Goal: Transaction & Acquisition: Download file/media

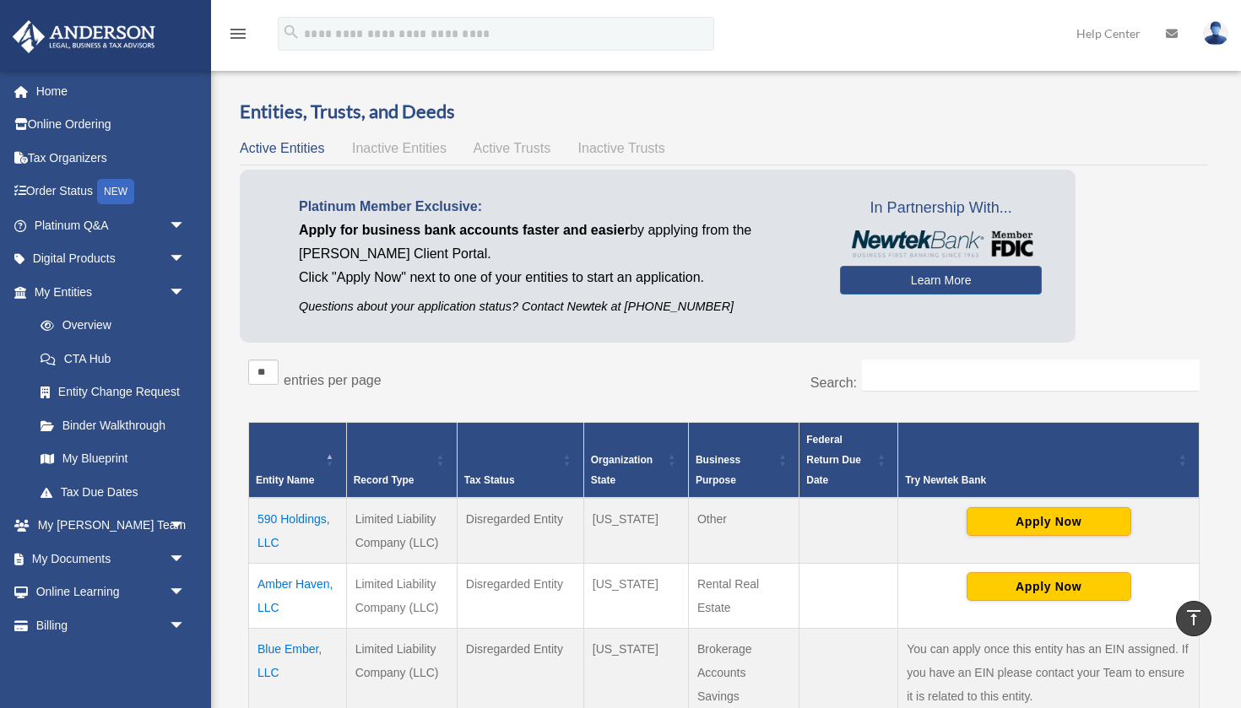
scroll to position [322, 0]
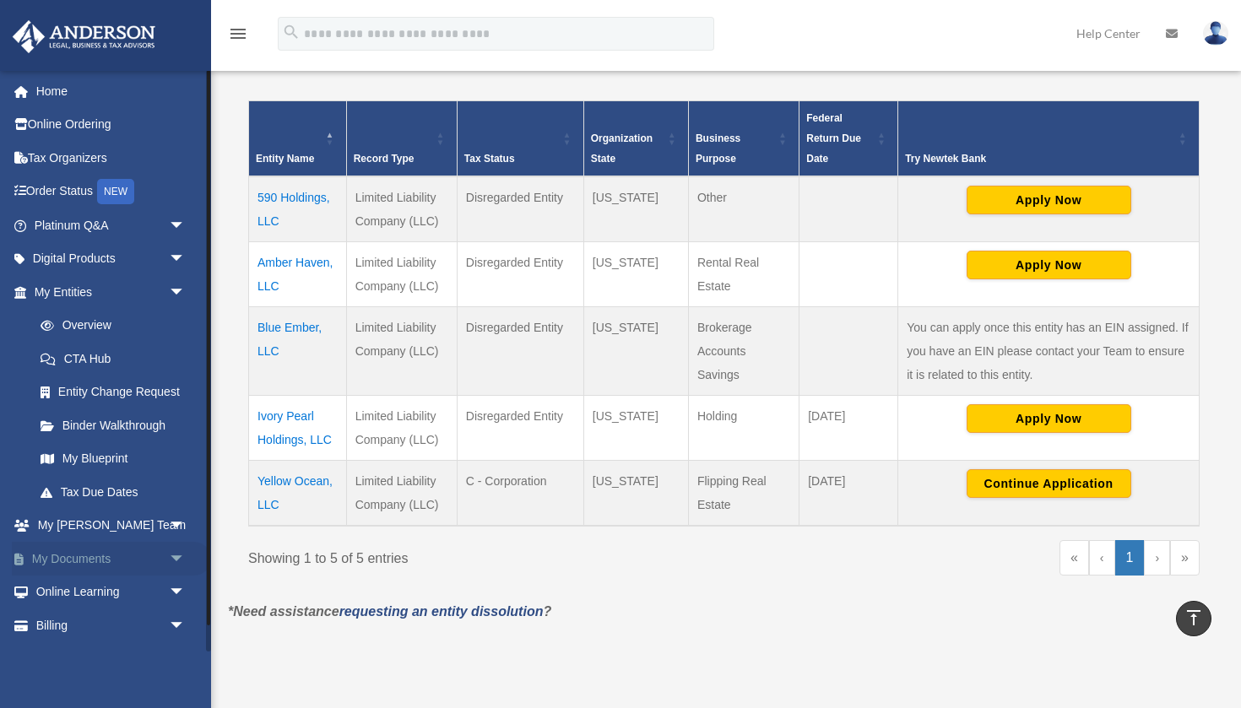
click at [181, 562] on span "arrow_drop_down" at bounding box center [186, 559] width 34 height 35
click at [144, 606] on link "Box" at bounding box center [117, 593] width 187 height 34
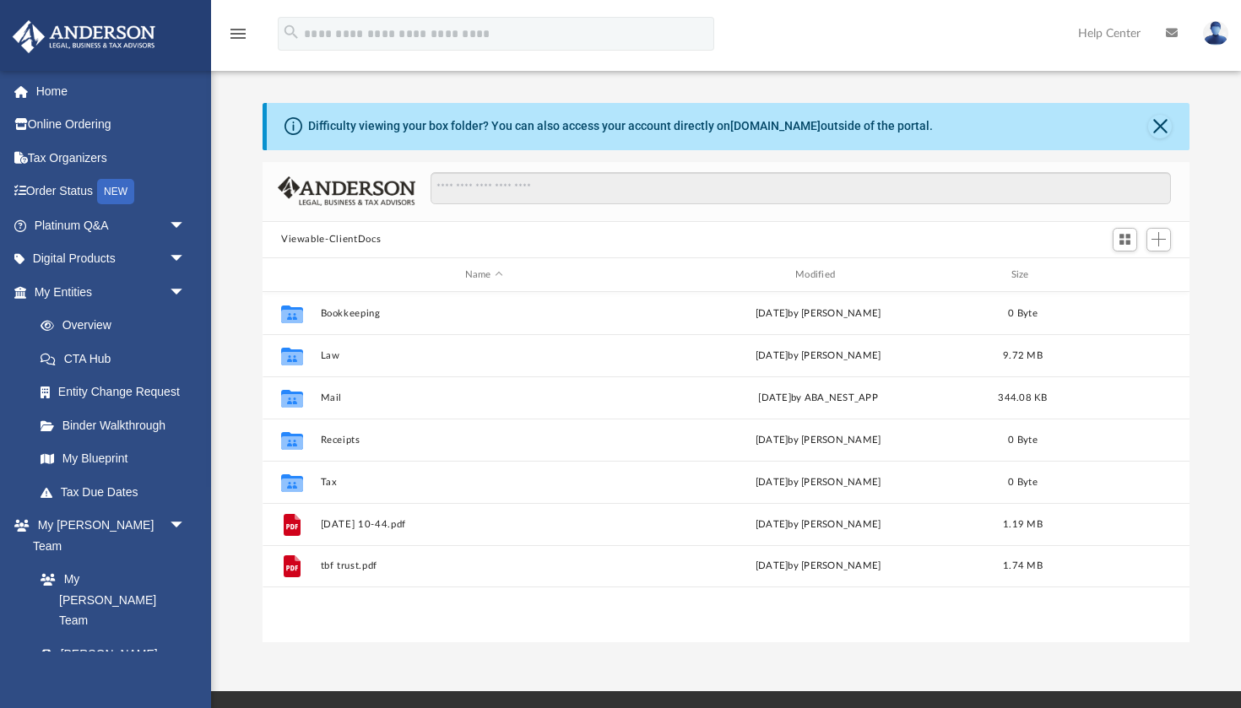
scroll to position [383, 927]
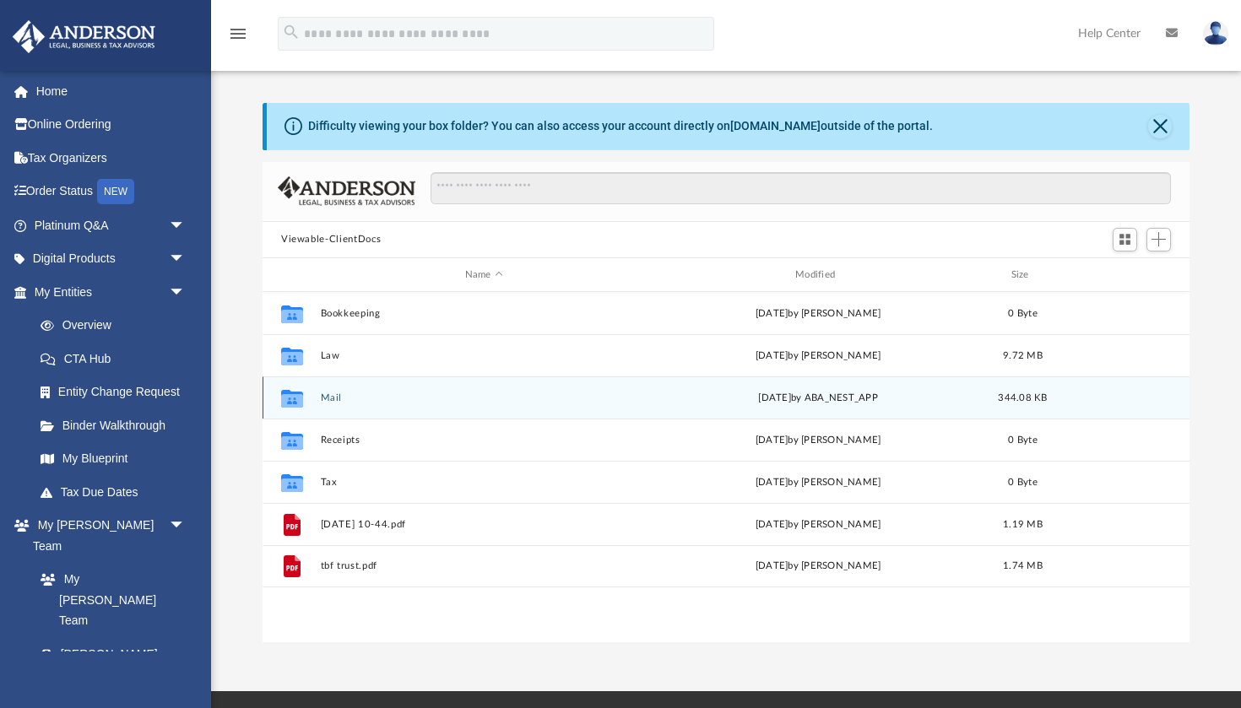
click at [330, 391] on div "Collaborated Folder Mail Wed Jul 30 2025 by ABA_NEST_APP 344.08 KB" at bounding box center [726, 398] width 927 height 42
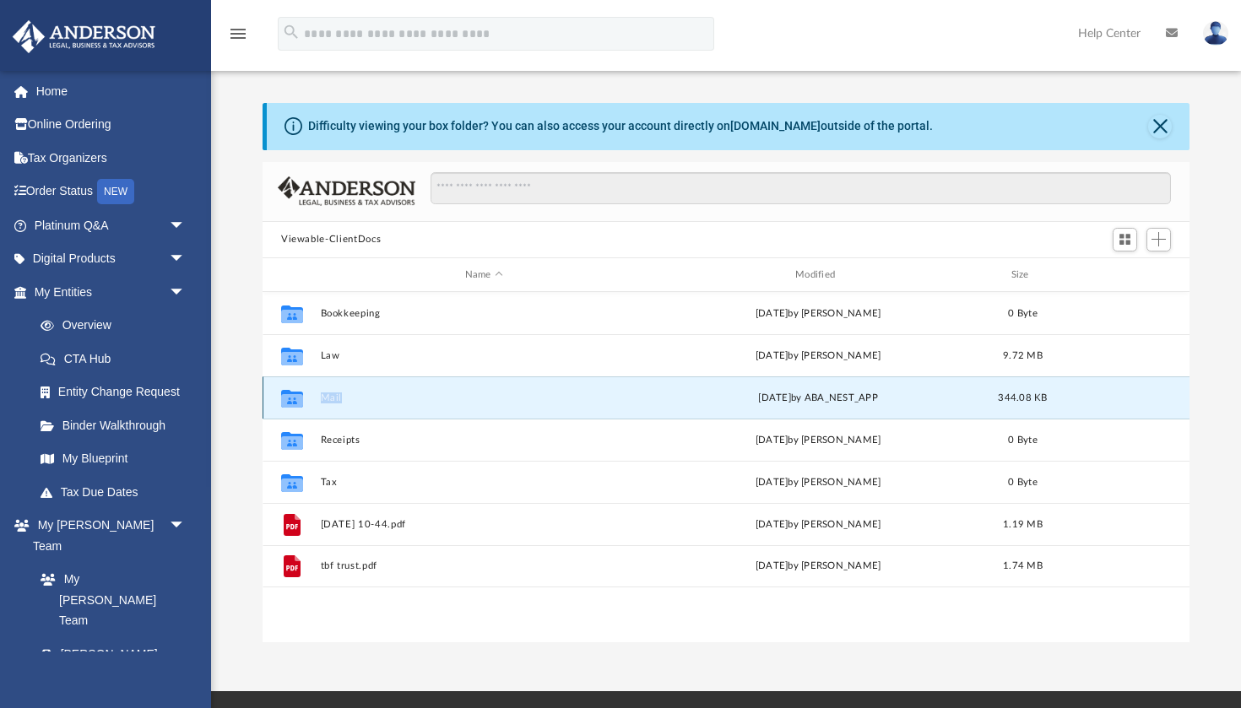
click at [330, 391] on div "Collaborated Folder Mail Wed Jul 30 2025 by ABA_NEST_APP 344.08 KB" at bounding box center [726, 398] width 927 height 42
click at [305, 396] on icon "Collaborated Folder" at bounding box center [292, 398] width 27 height 27
click at [293, 397] on icon "grid" at bounding box center [292, 401] width 22 height 14
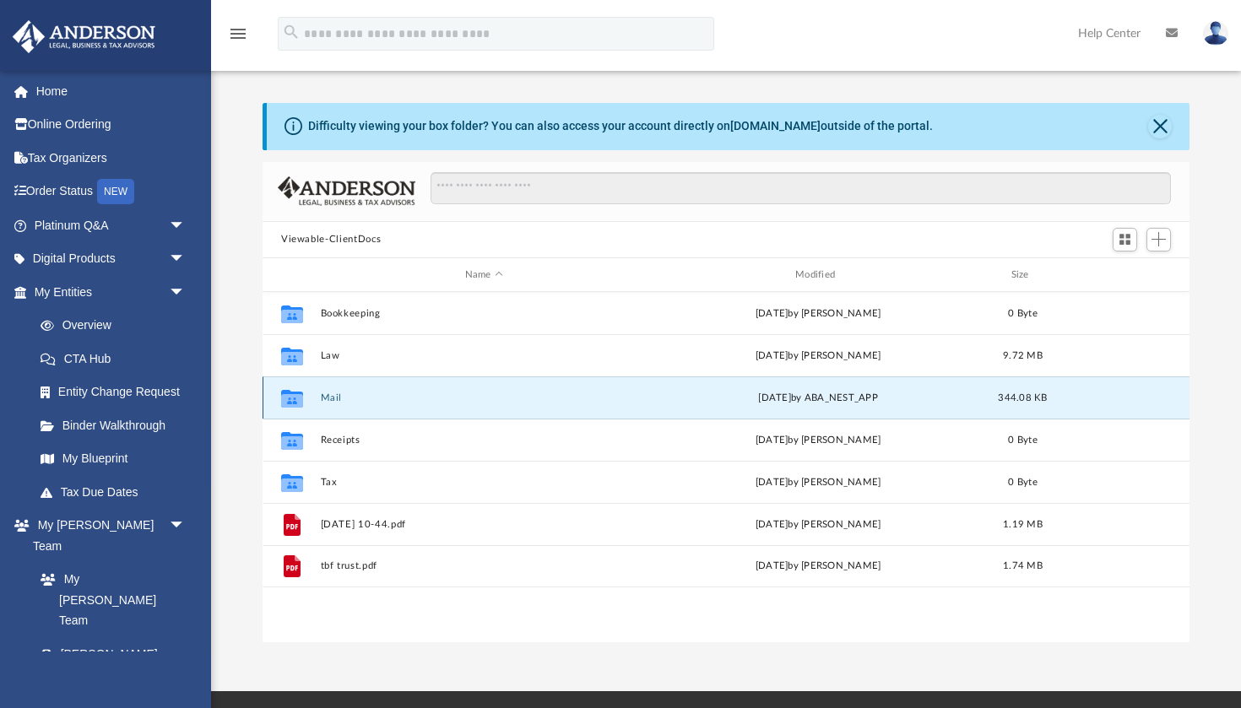
click at [293, 397] on icon "grid" at bounding box center [292, 401] width 22 height 14
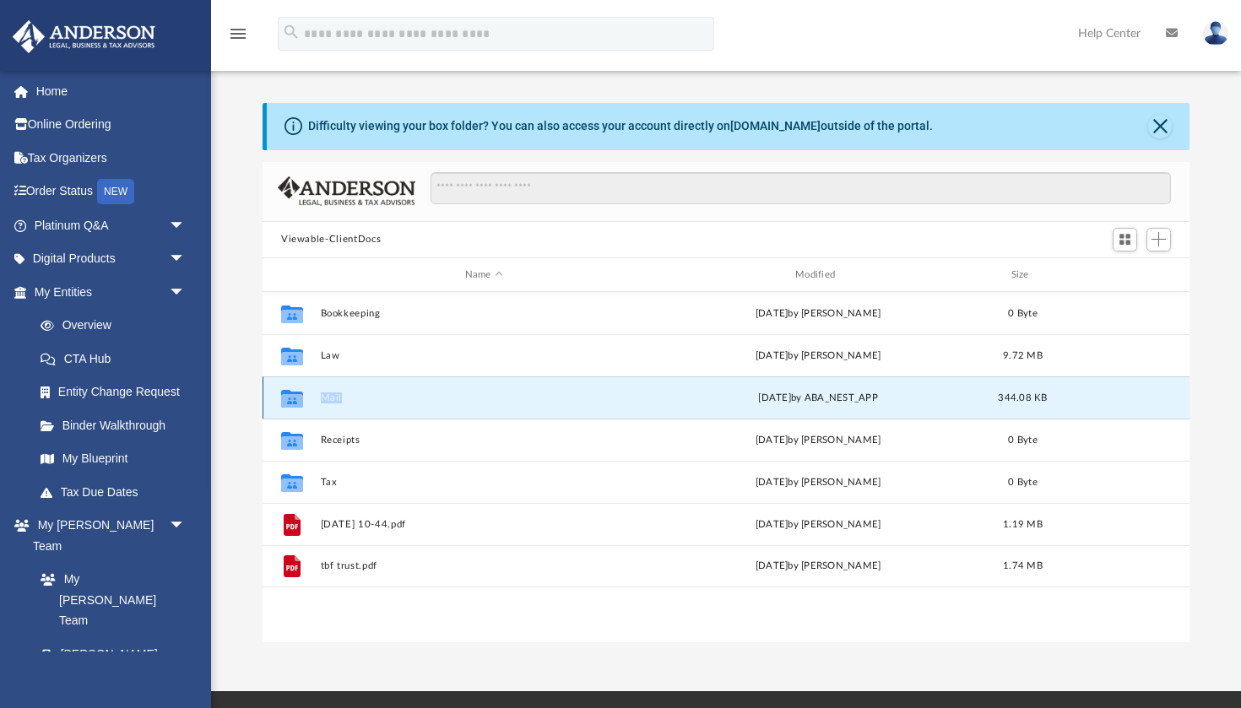
click at [293, 397] on icon "grid" at bounding box center [292, 401] width 22 height 14
click at [596, 398] on button "Mail" at bounding box center [484, 398] width 327 height 11
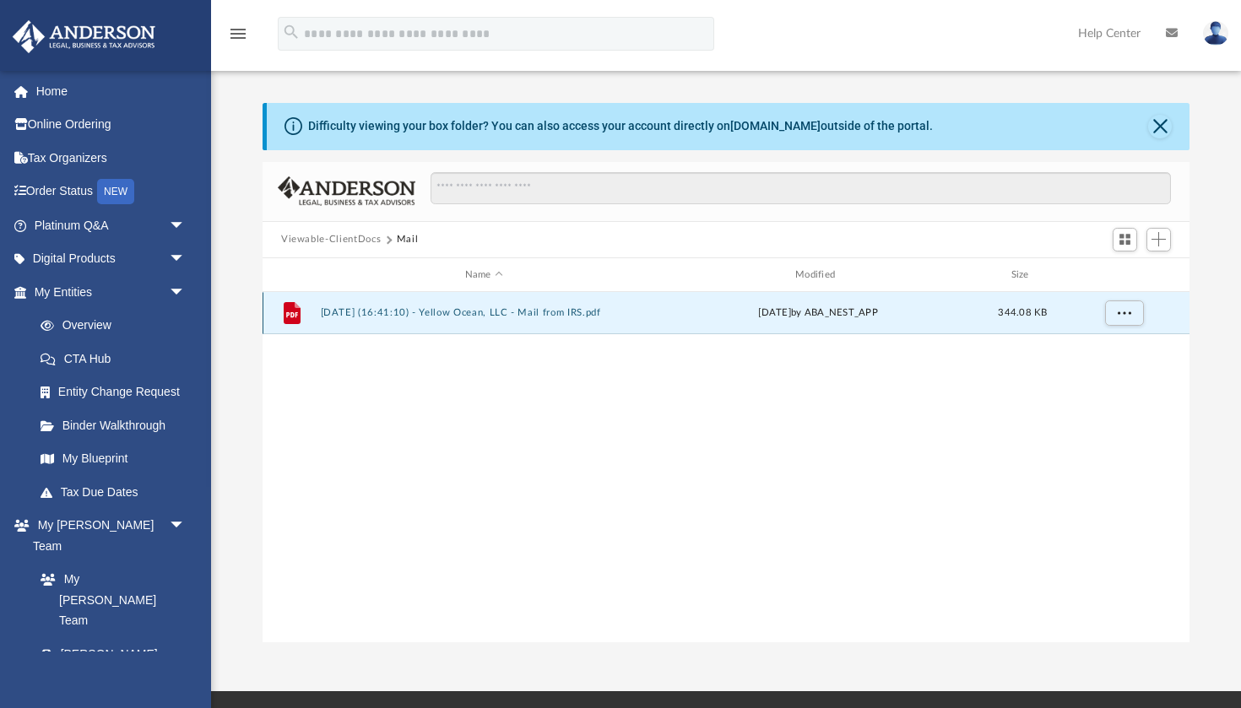
click at [586, 311] on button "2025.07.30 (16:41:10) - Yellow Ocean, LLC - Mail from IRS.pdf" at bounding box center [484, 313] width 327 height 11
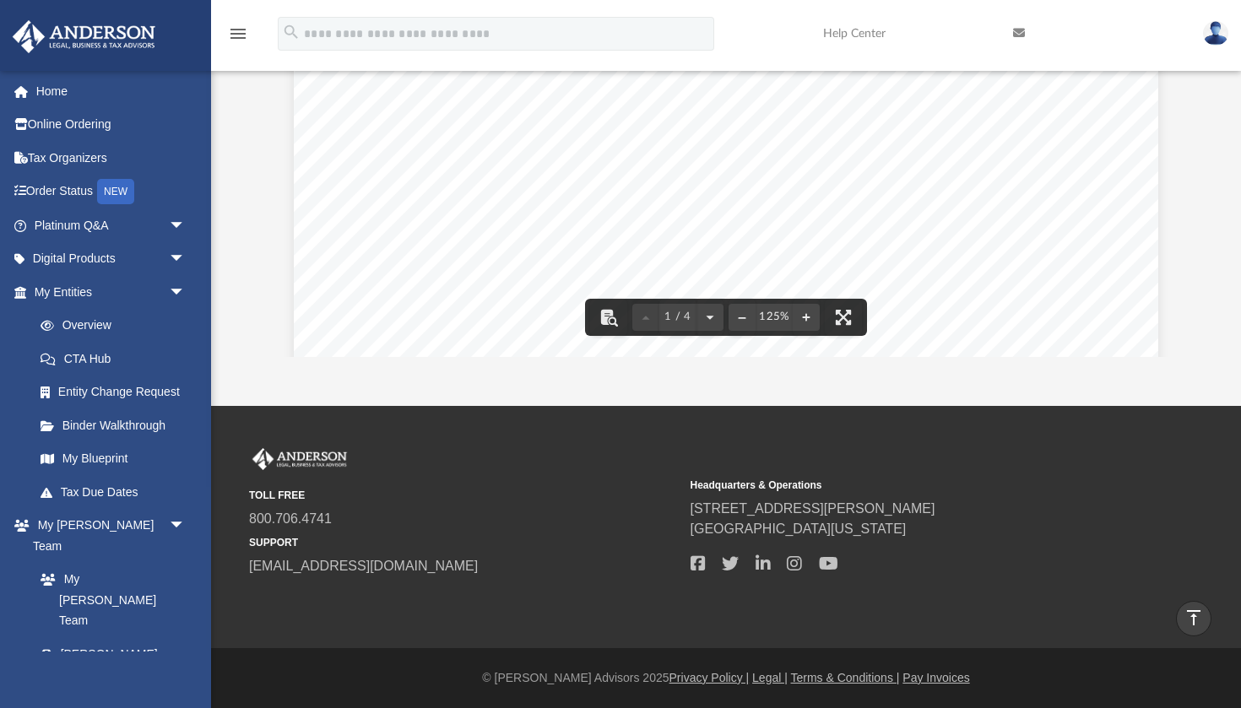
scroll to position [0, 0]
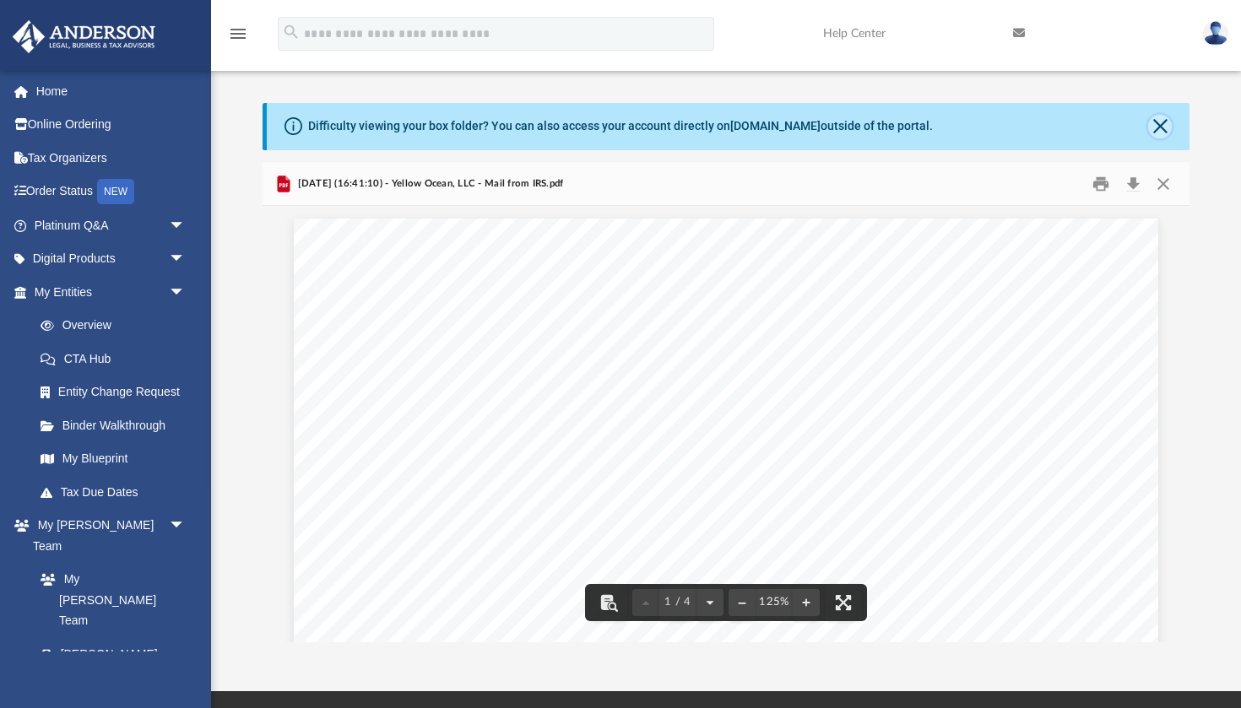
click at [1160, 128] on button "Close" at bounding box center [1160, 127] width 24 height 24
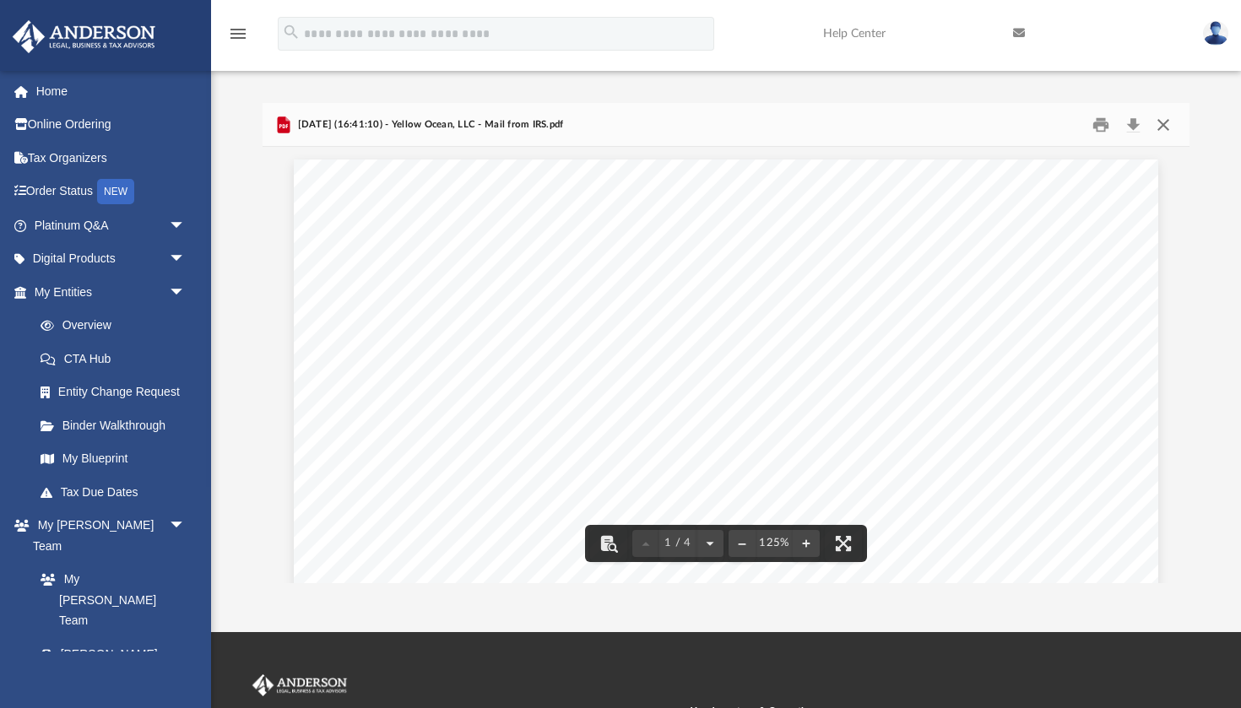
click at [1162, 122] on button "Close" at bounding box center [1163, 124] width 30 height 26
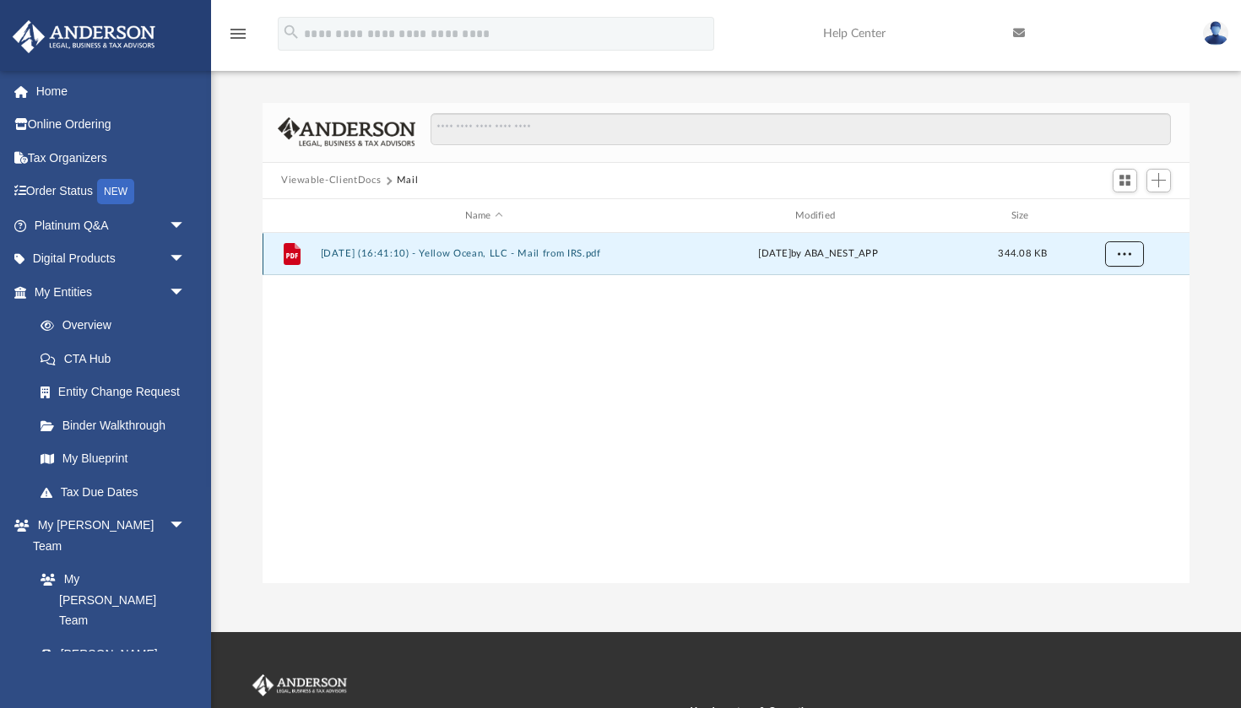
click at [1139, 259] on button "More options" at bounding box center [1124, 254] width 39 height 25
click at [892, 328] on div "File 2025.07.30 (16:41:10) - Yellow Ocean, LLC - Mail from IRS.pdf Wed Jul 30 2…" at bounding box center [726, 408] width 927 height 350
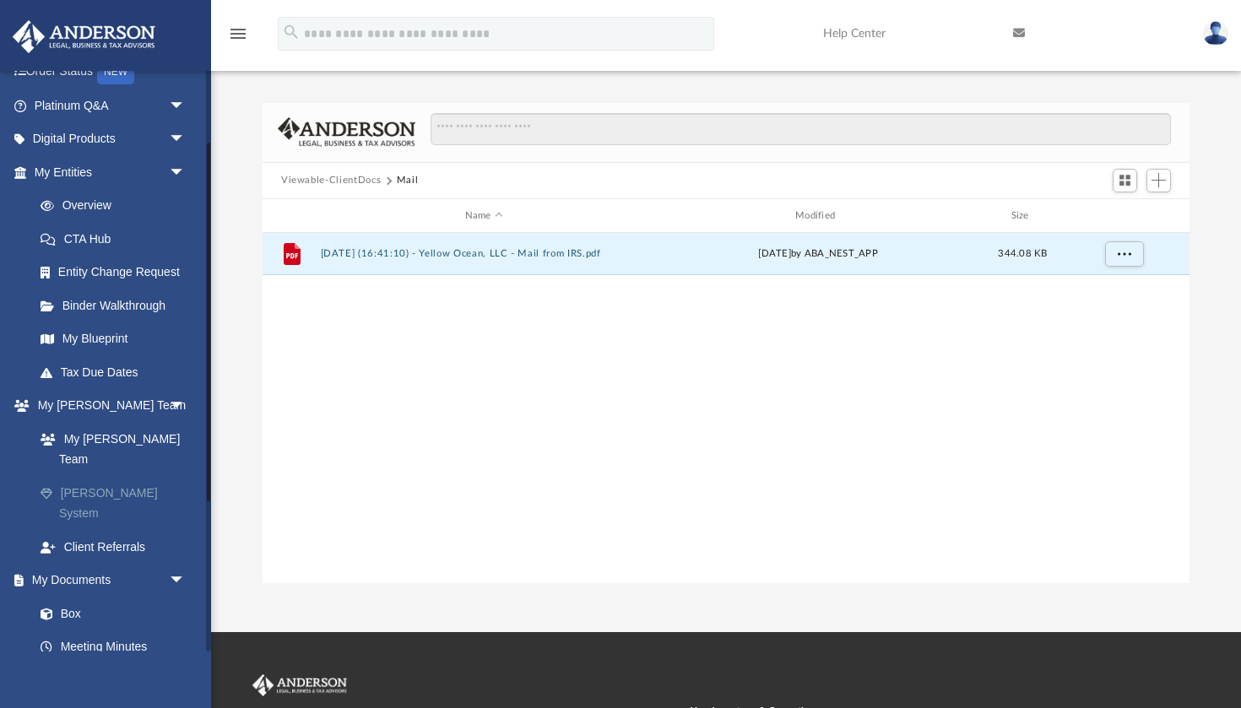
scroll to position [127, 0]
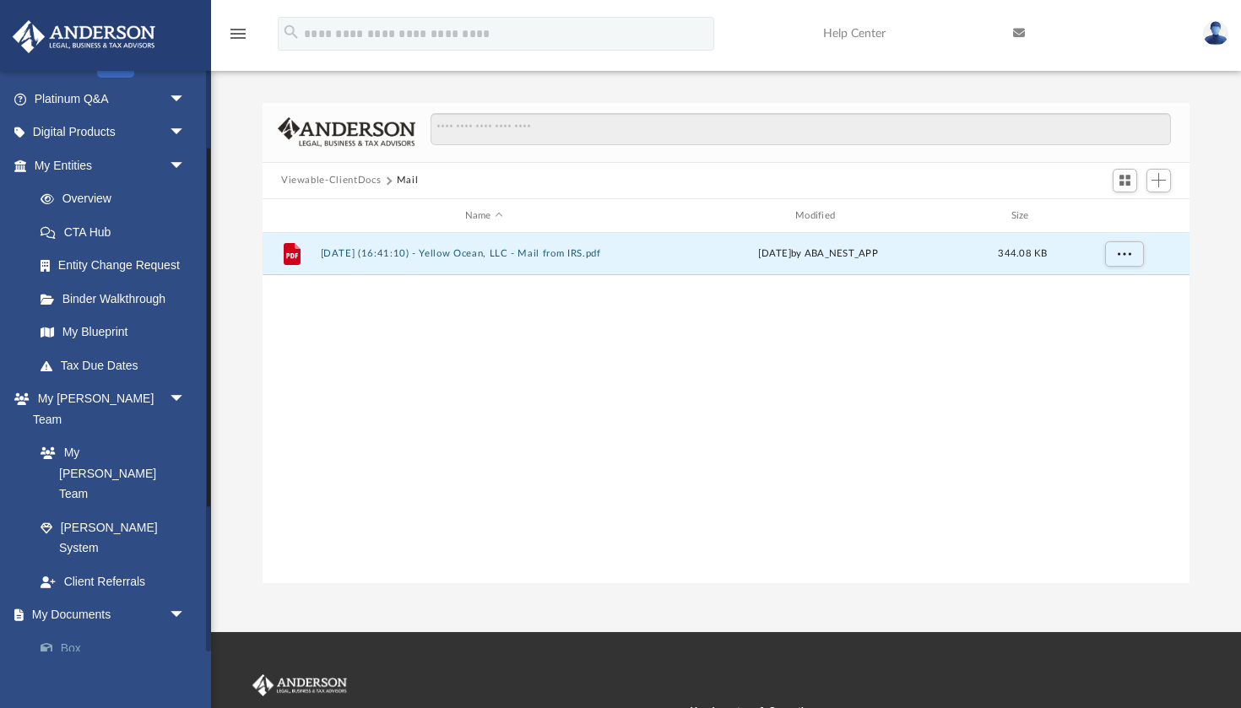
click at [79, 632] on link "Box" at bounding box center [117, 649] width 187 height 34
click at [66, 632] on link "Box" at bounding box center [117, 649] width 187 height 34
click at [83, 632] on link "Box" at bounding box center [117, 649] width 187 height 34
click at [410, 179] on button "Mail" at bounding box center [408, 180] width 22 height 15
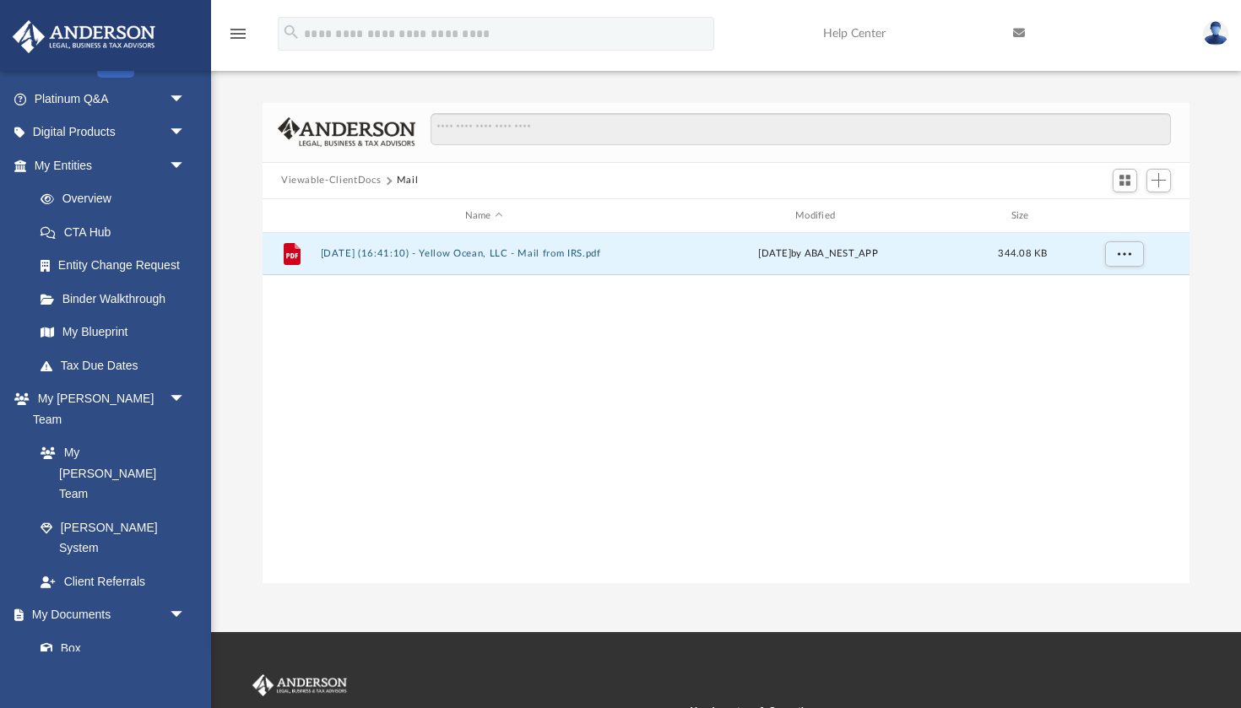
click at [404, 182] on button "Mail" at bounding box center [408, 180] width 22 height 15
click at [333, 185] on button "Viewable-ClientDocs" at bounding box center [331, 180] width 100 height 15
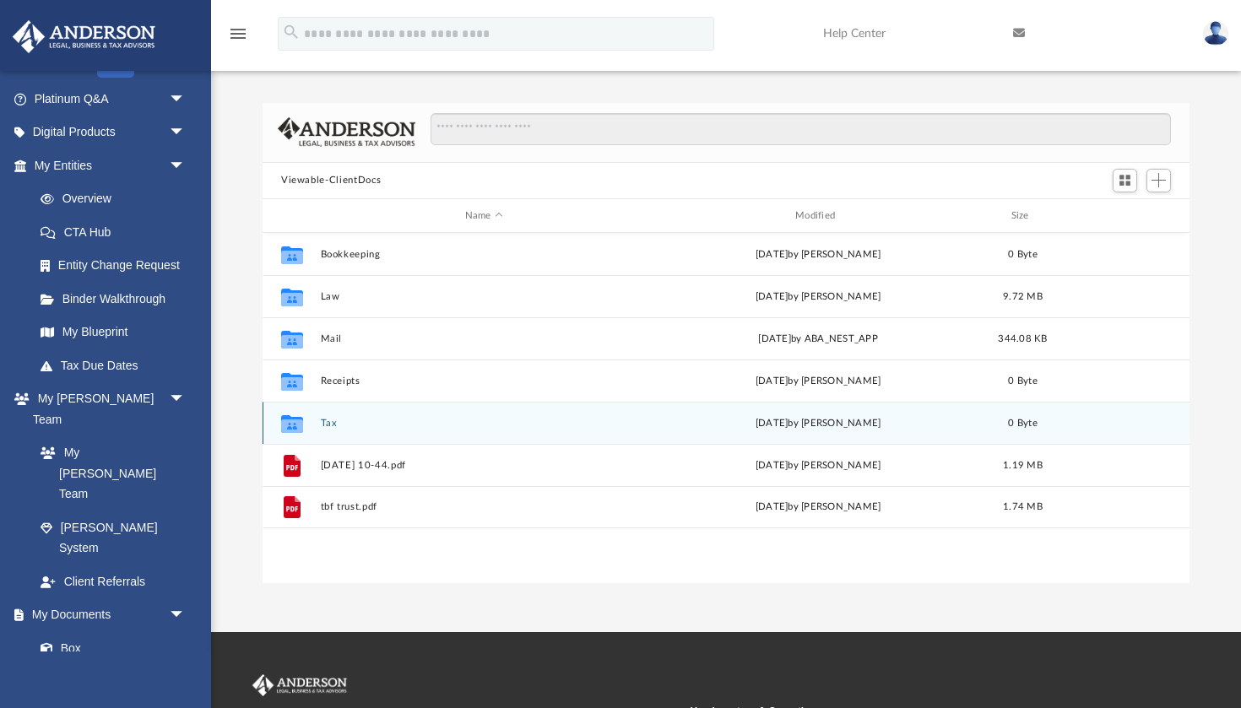
click at [392, 424] on button "Tax" at bounding box center [484, 423] width 327 height 11
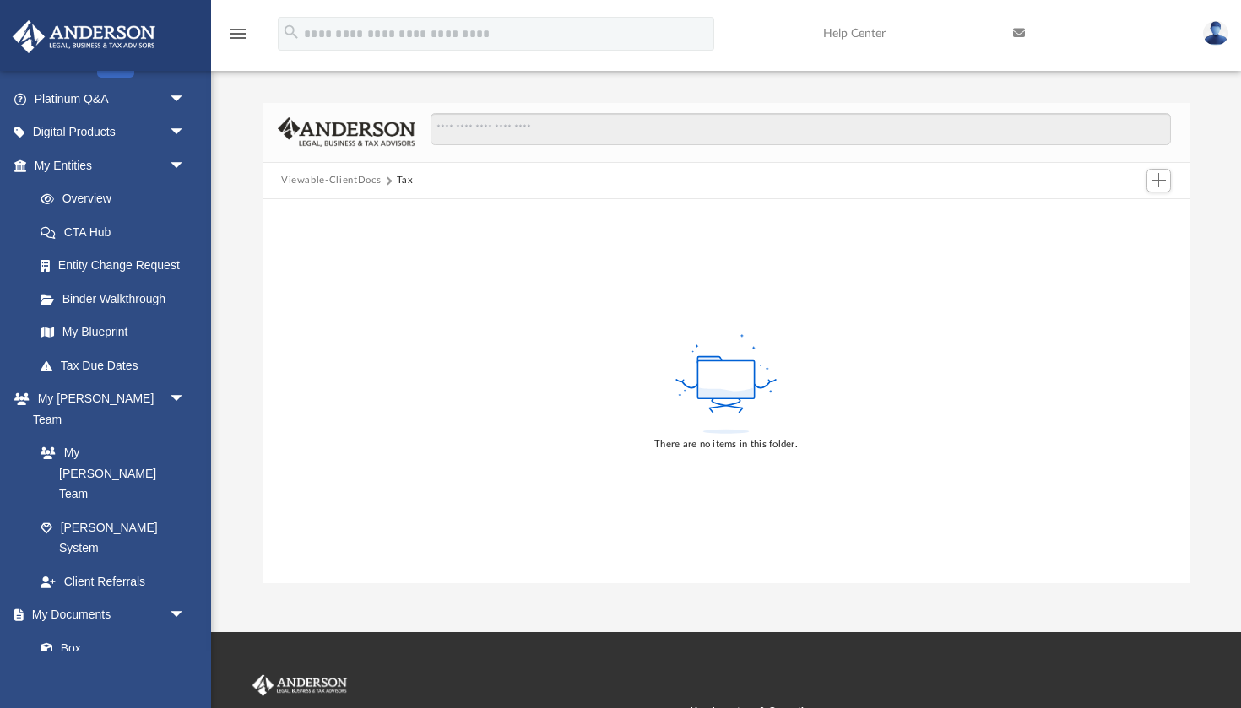
click at [308, 176] on button "Viewable-ClientDocs" at bounding box center [331, 180] width 100 height 15
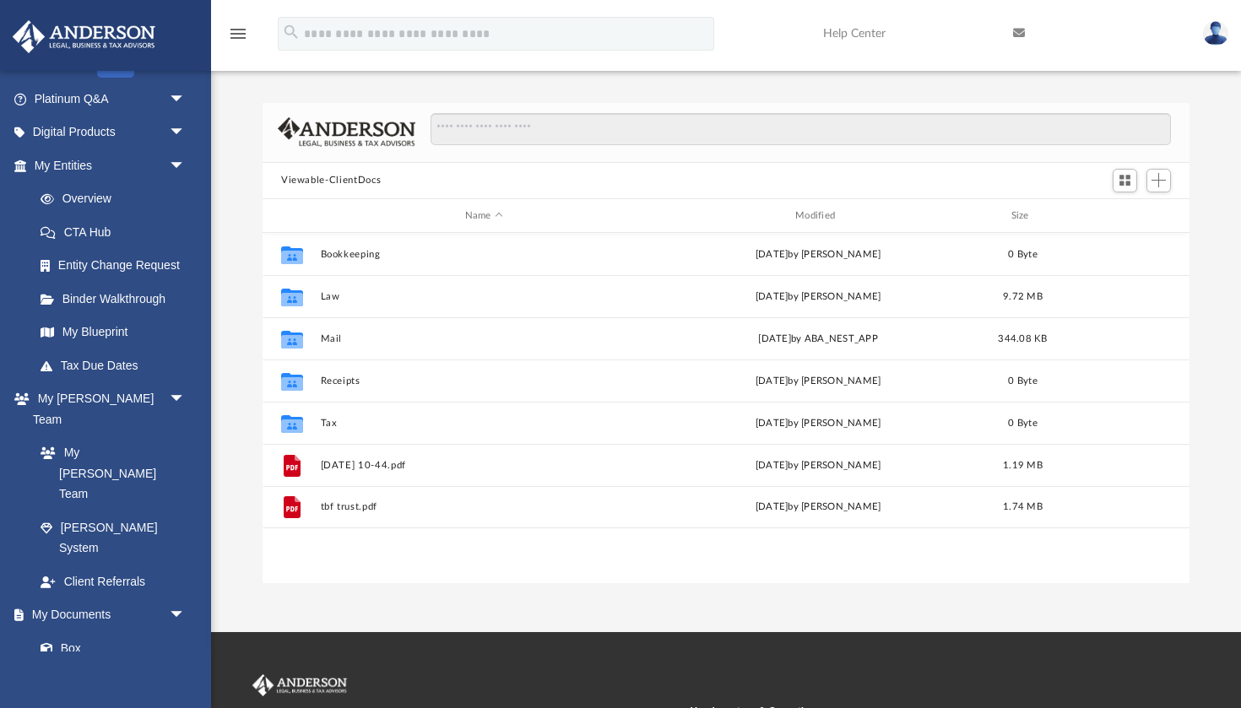
scroll to position [383, 927]
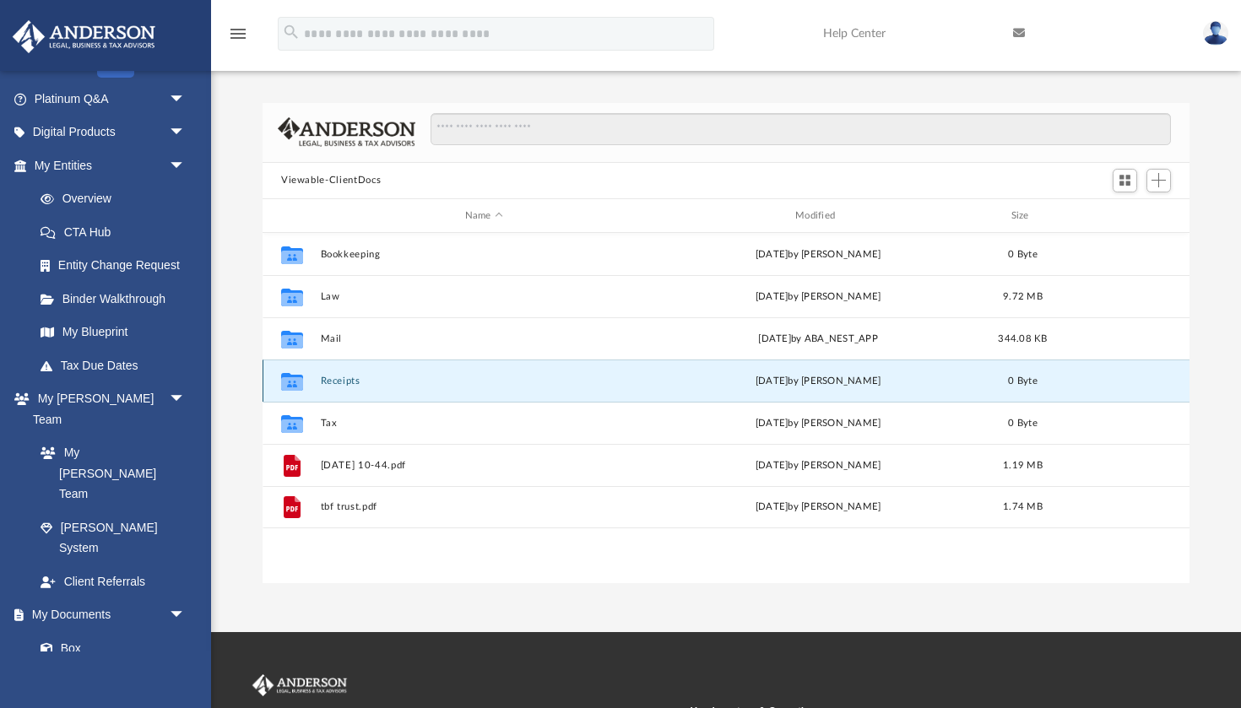
click at [348, 380] on button "Receipts" at bounding box center [484, 381] width 327 height 11
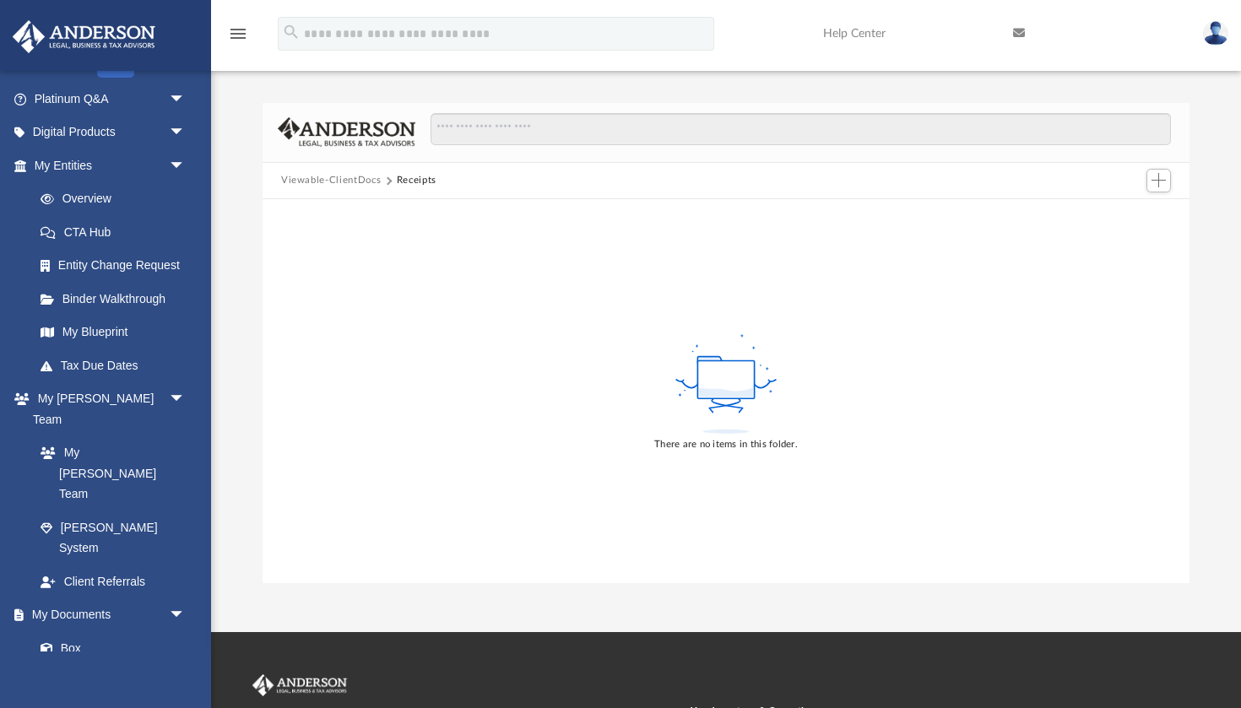
click at [341, 173] on button "Viewable-ClientDocs" at bounding box center [331, 180] width 100 height 15
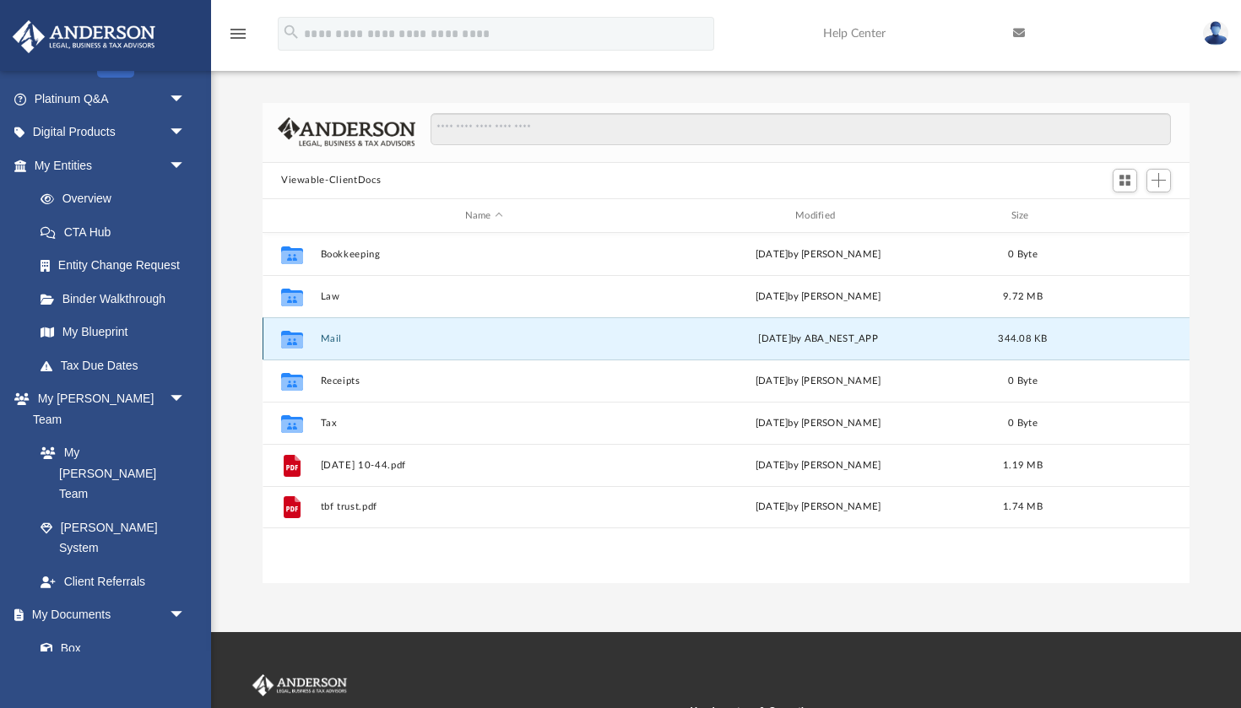
click at [336, 333] on button "Mail" at bounding box center [484, 338] width 327 height 11
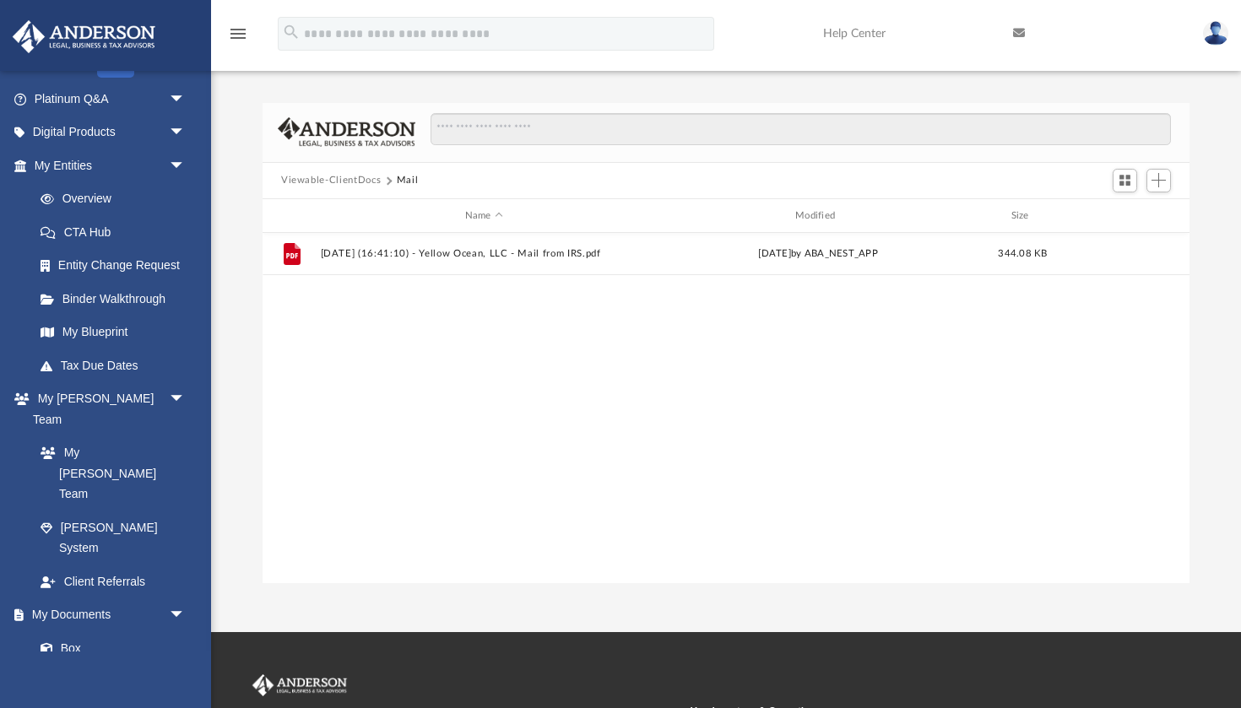
click at [350, 183] on button "Viewable-ClientDocs" at bounding box center [331, 180] width 100 height 15
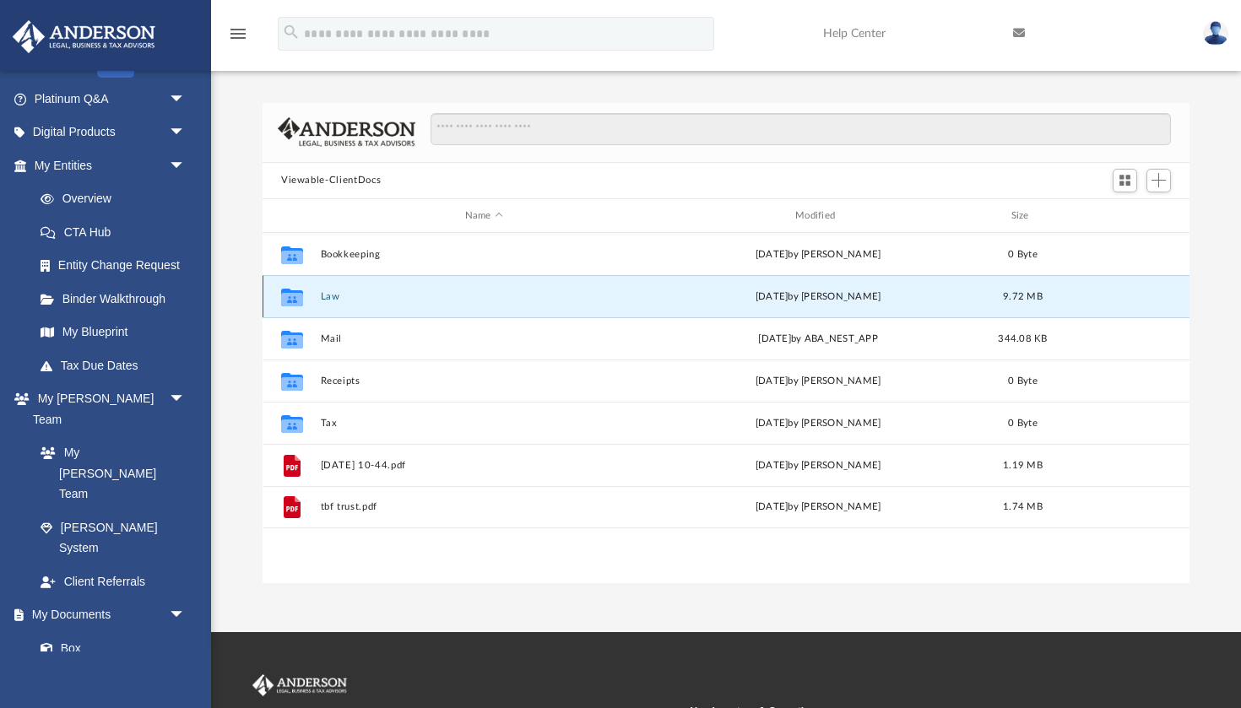
click at [339, 292] on button "Law" at bounding box center [484, 296] width 327 height 11
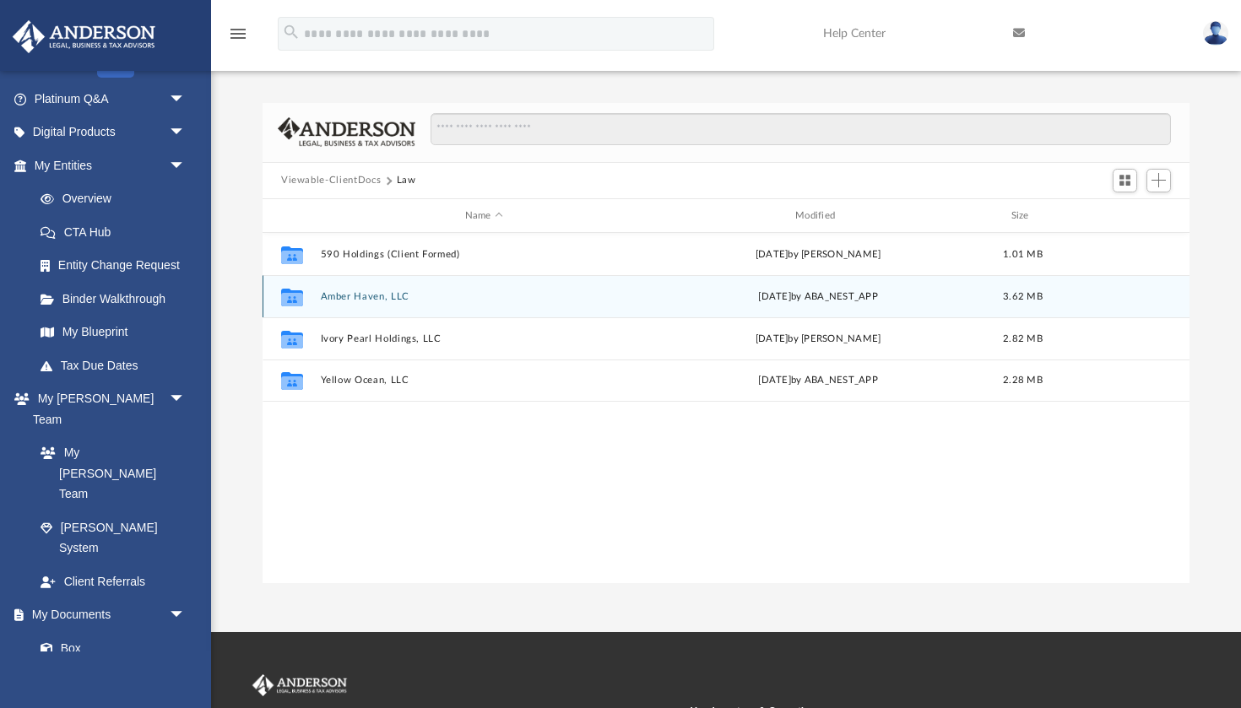
click at [393, 291] on button "Amber Haven, LLC" at bounding box center [484, 296] width 327 height 11
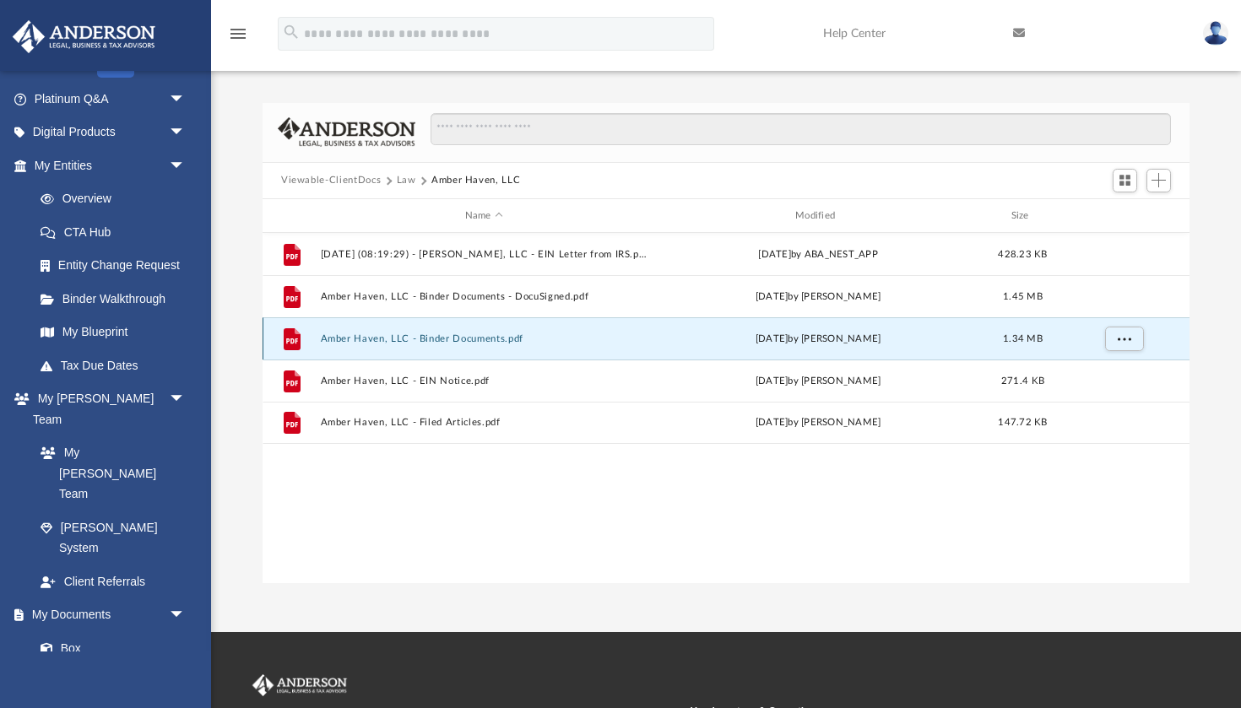
click at [406, 339] on button "Amber Haven, LLC - Binder Documents.pdf" at bounding box center [484, 338] width 327 height 11
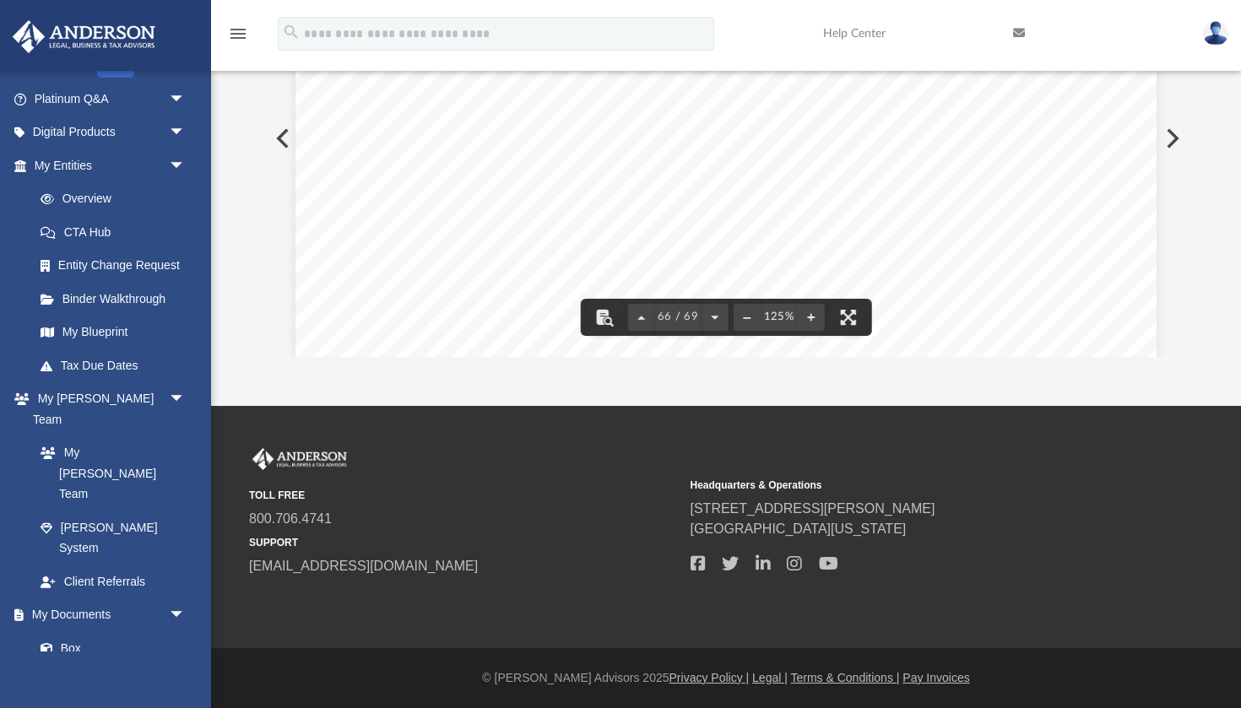
scroll to position [0, 0]
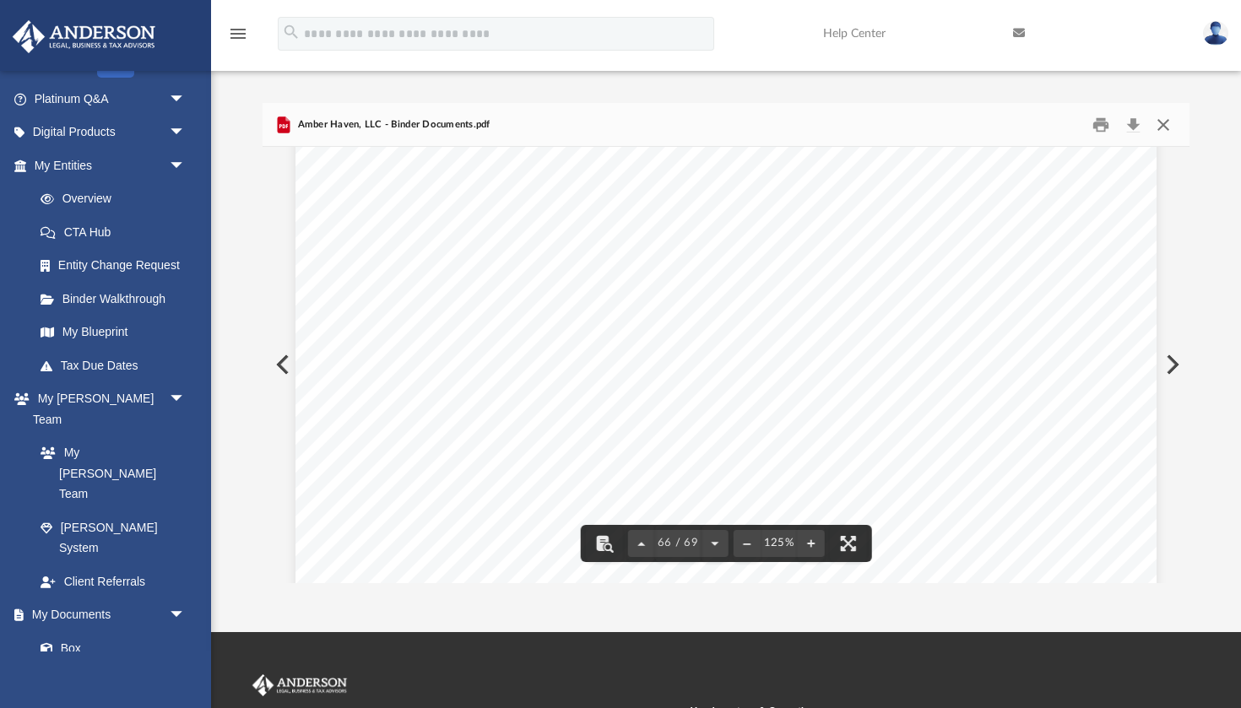
click at [1171, 126] on button "Close" at bounding box center [1163, 124] width 30 height 26
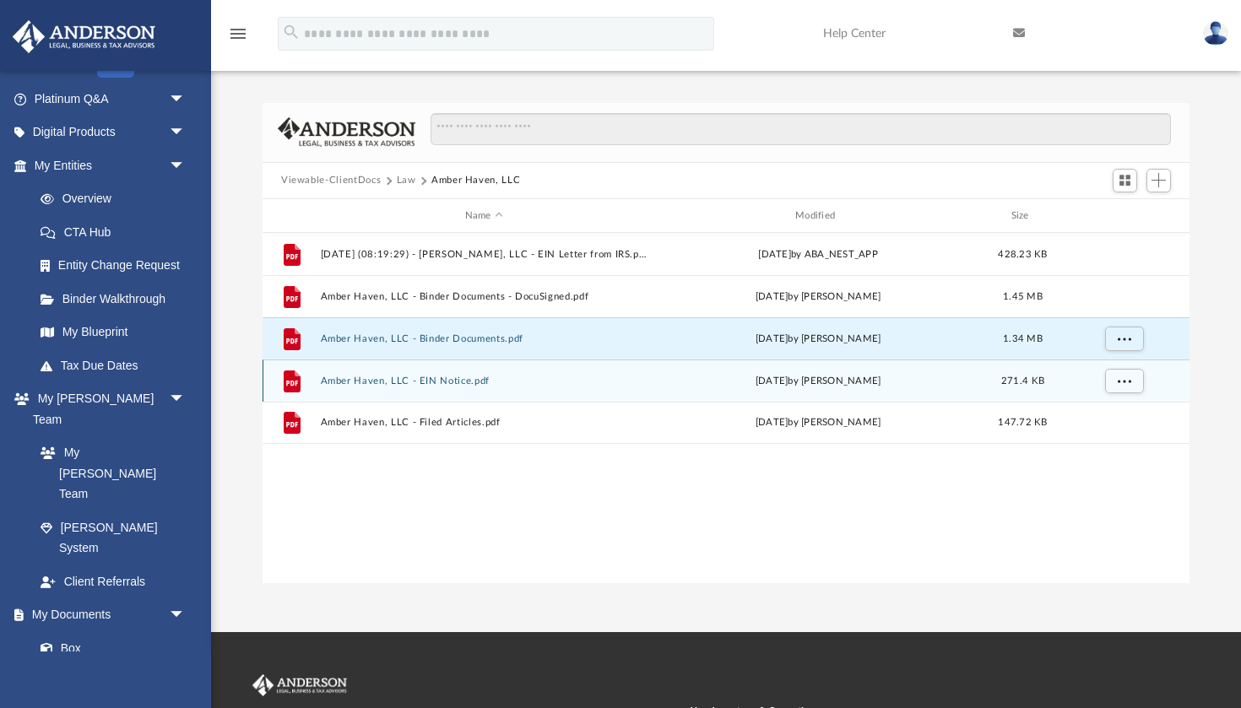
click at [487, 383] on button "Amber Haven, LLC - EIN Notice.pdf" at bounding box center [484, 381] width 327 height 11
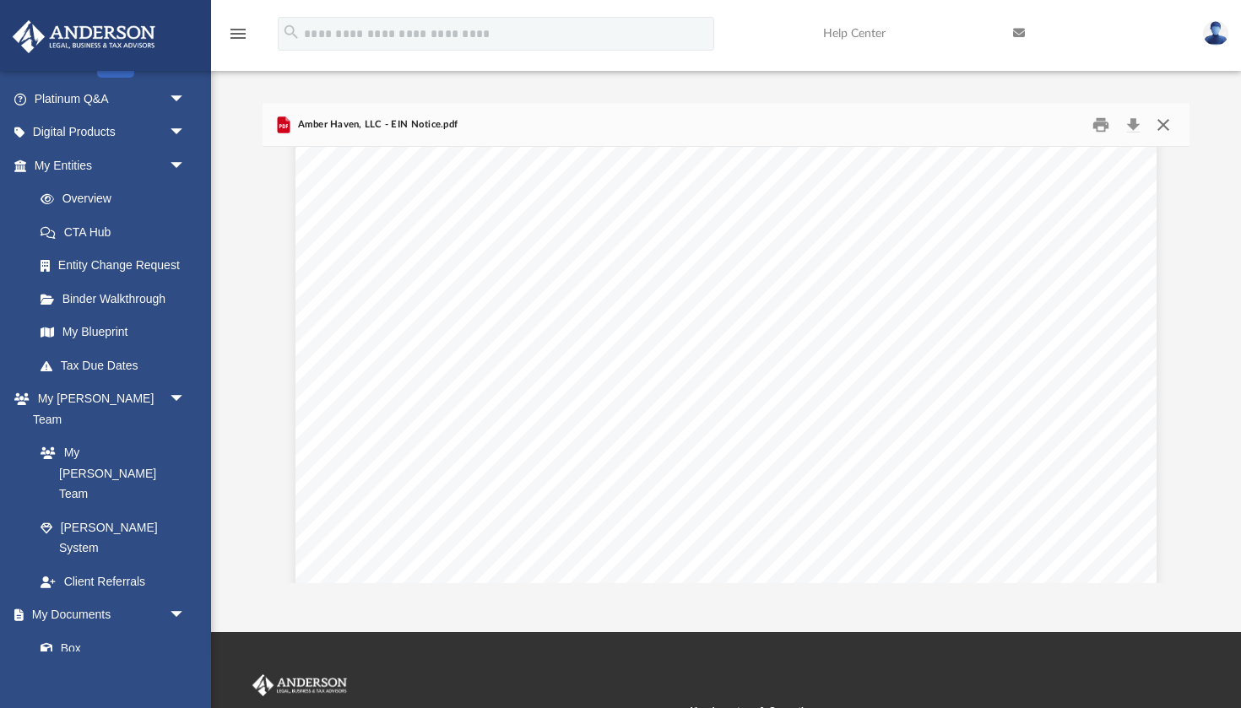
scroll to position [28, 0]
click at [1162, 124] on button "Close" at bounding box center [1163, 124] width 30 height 26
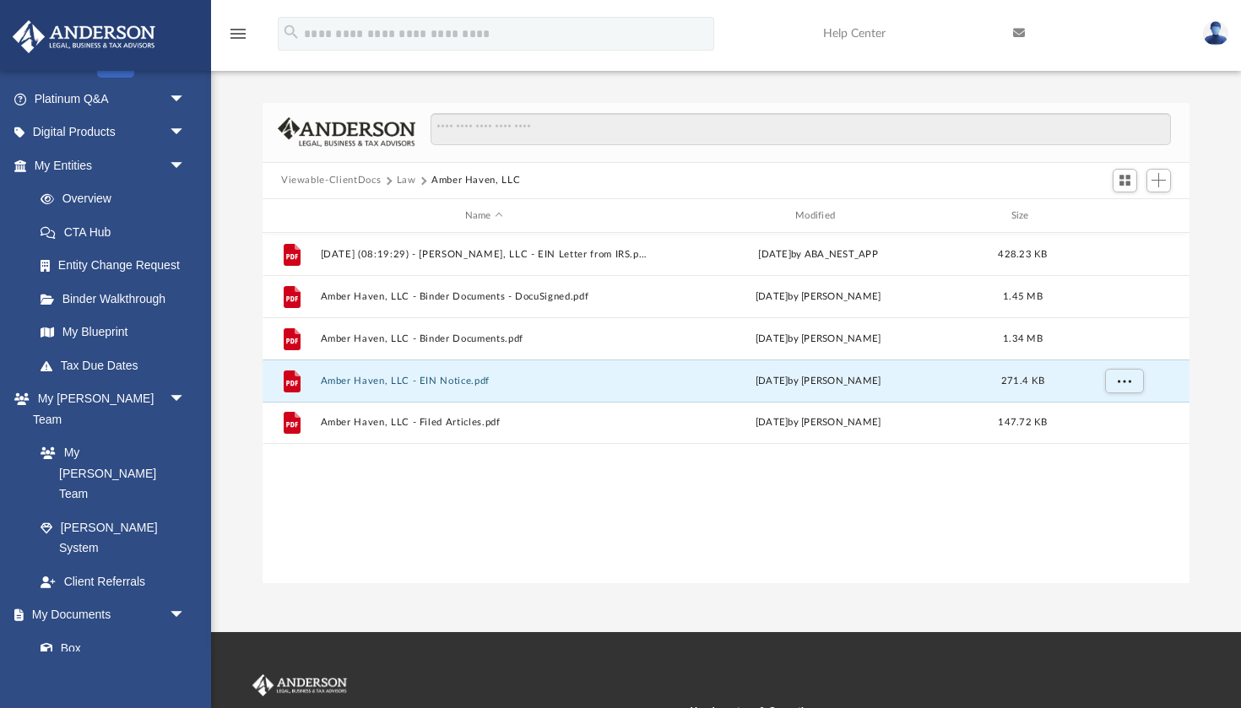
click at [343, 178] on button "Viewable-ClientDocs" at bounding box center [331, 180] width 100 height 15
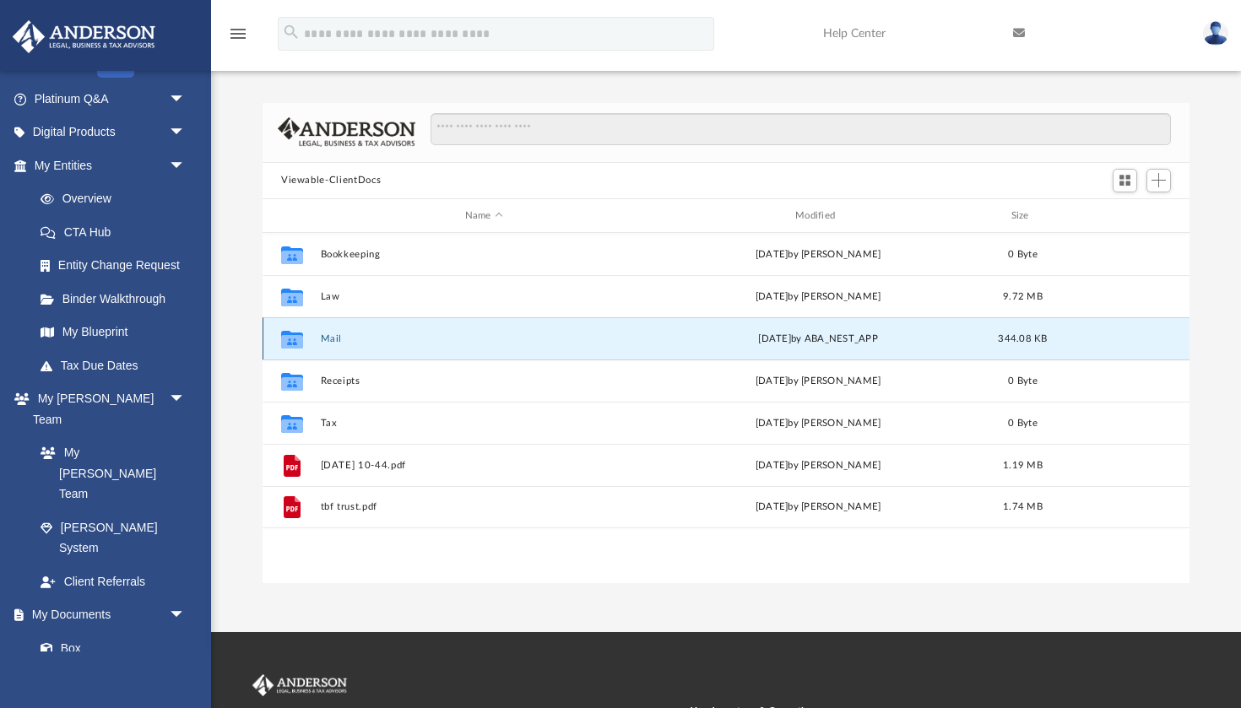
click at [338, 336] on button "Mail" at bounding box center [484, 338] width 327 height 11
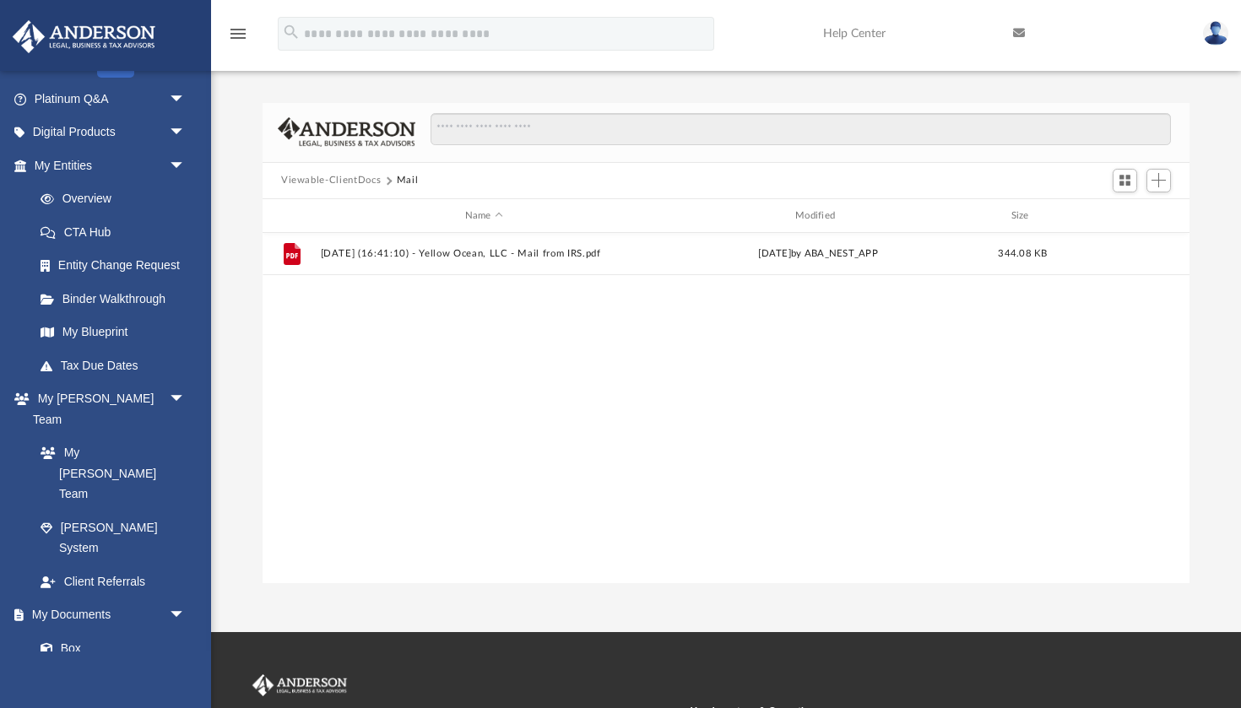
click at [333, 177] on button "Viewable-ClientDocs" at bounding box center [331, 180] width 100 height 15
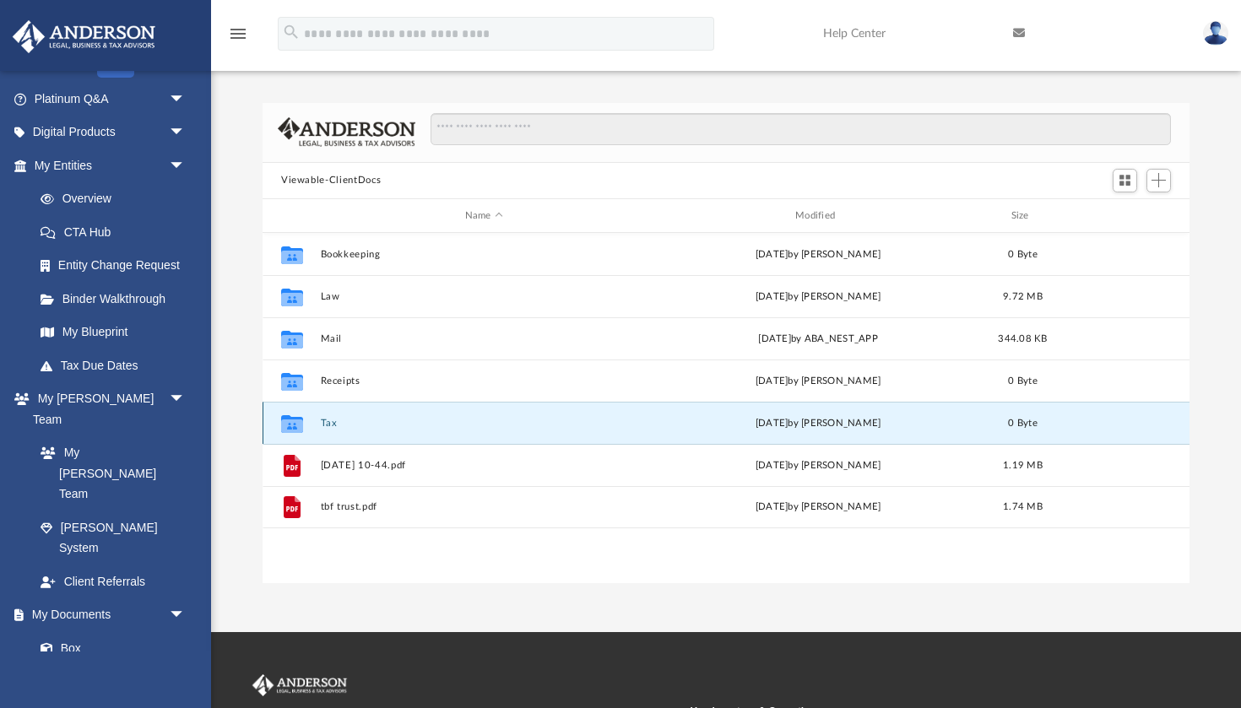
click at [321, 422] on button "Tax" at bounding box center [484, 423] width 327 height 11
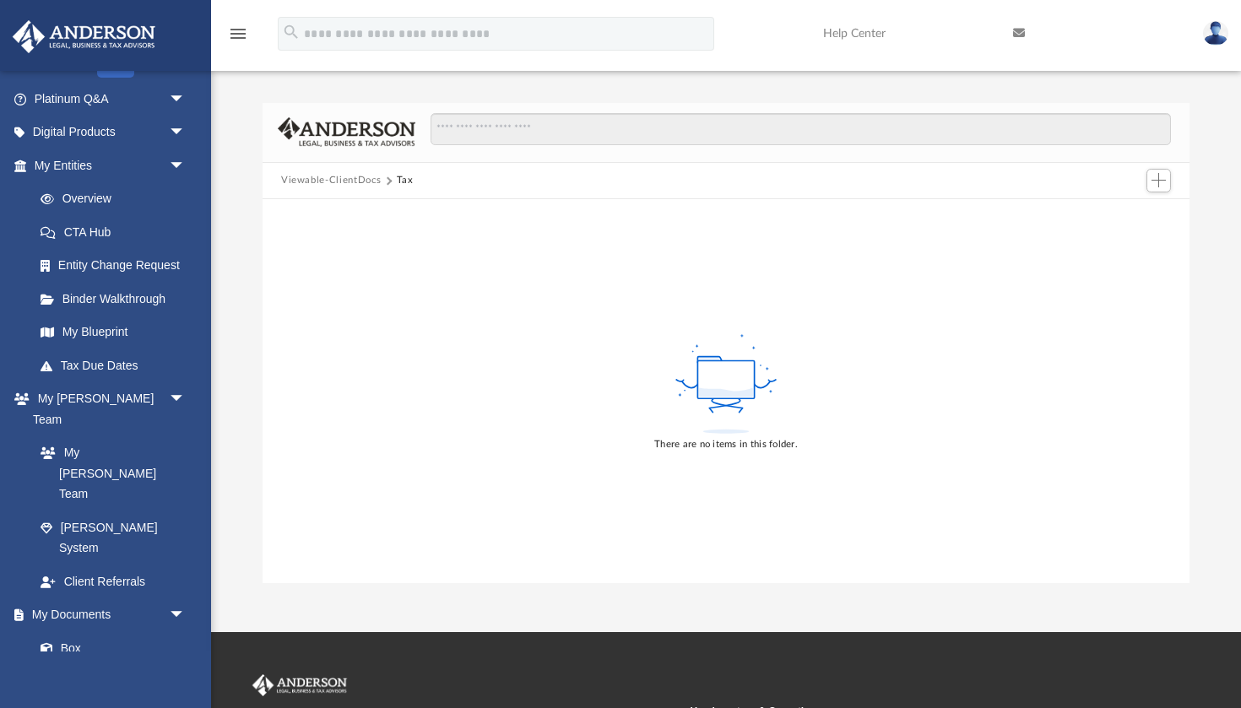
click at [321, 179] on button "Viewable-ClientDocs" at bounding box center [331, 180] width 100 height 15
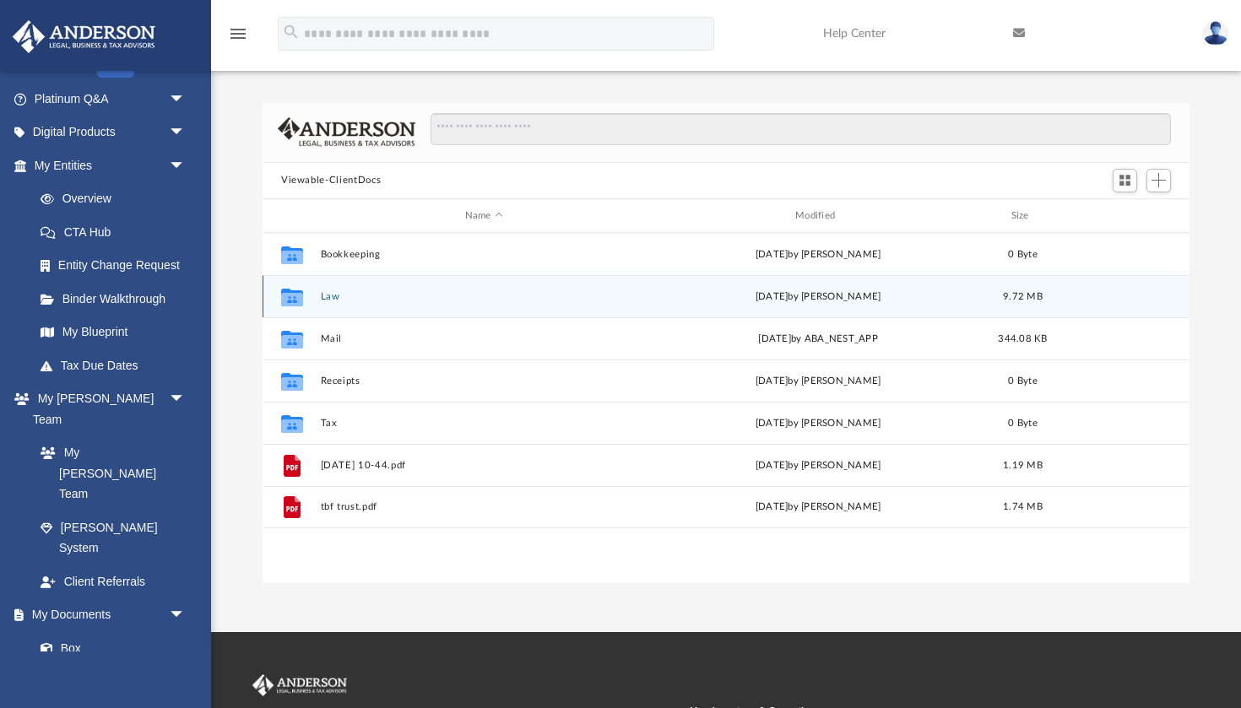
scroll to position [383, 927]
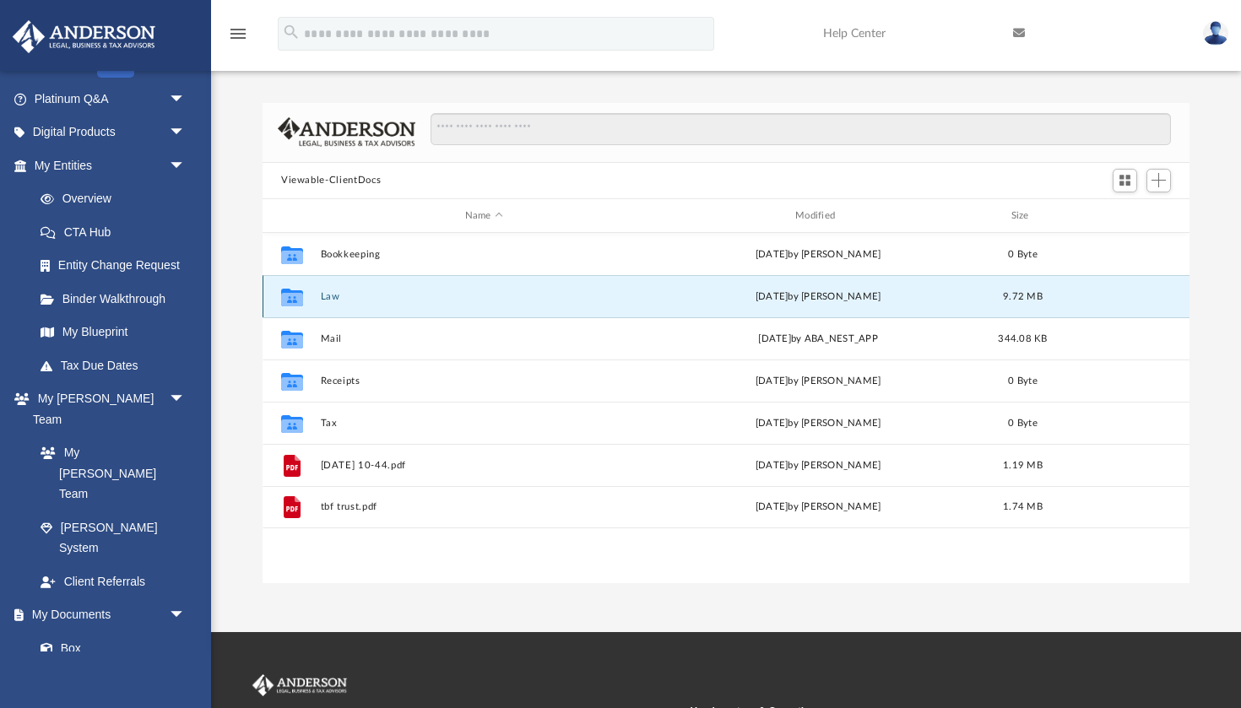
click at [333, 292] on button "Law" at bounding box center [484, 296] width 327 height 11
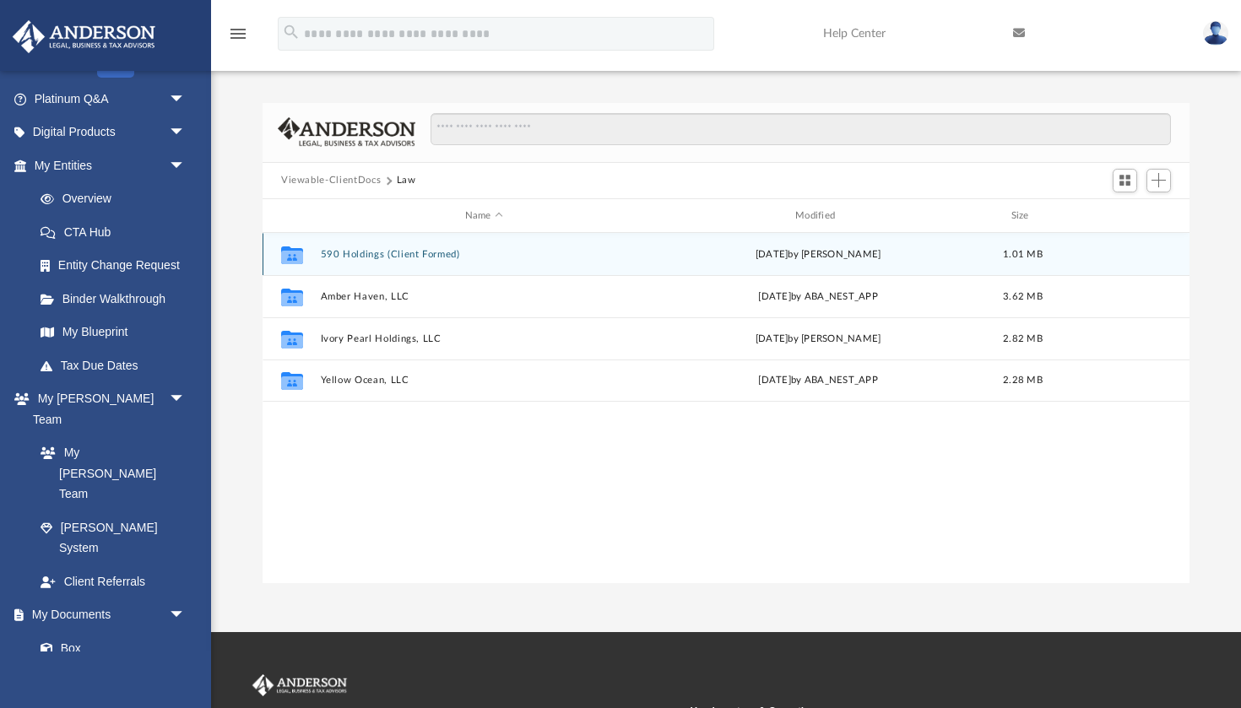
click at [382, 254] on button "590 Holdings (Client Formed)" at bounding box center [484, 254] width 327 height 11
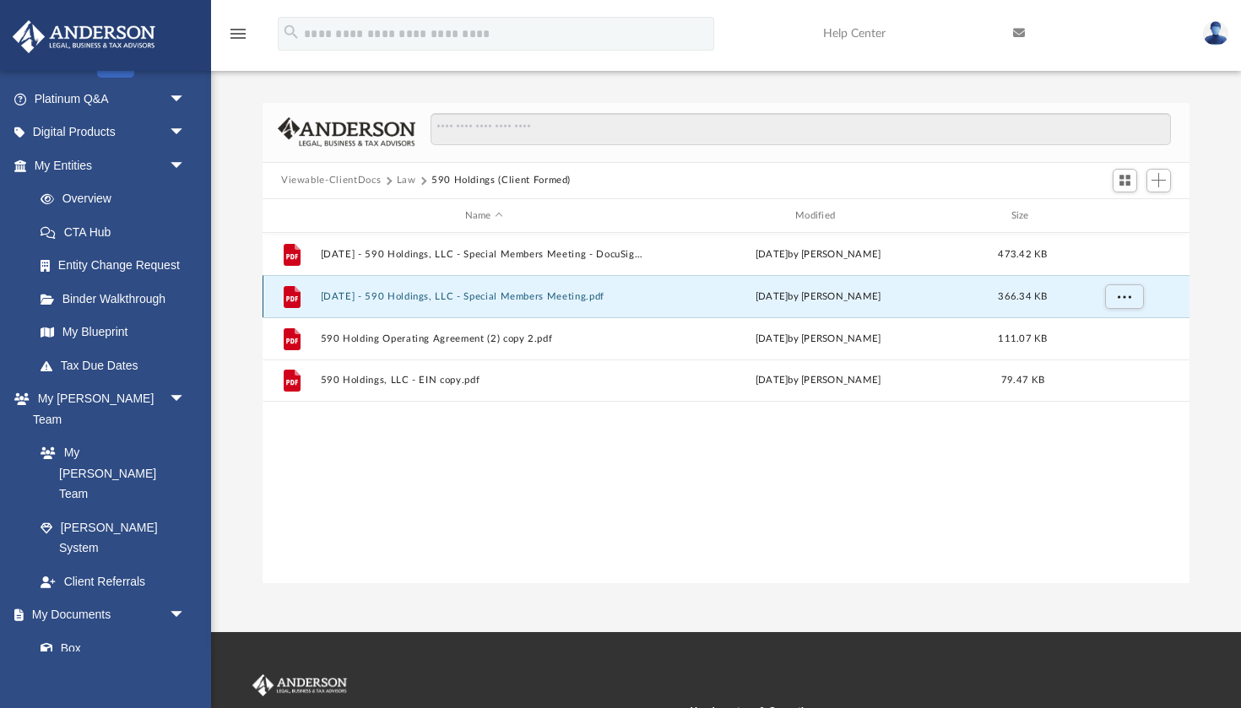
click at [489, 293] on button "2025.07.07 - 590 Holdings, LLC - Special Members Meeting.pdf" at bounding box center [484, 296] width 327 height 11
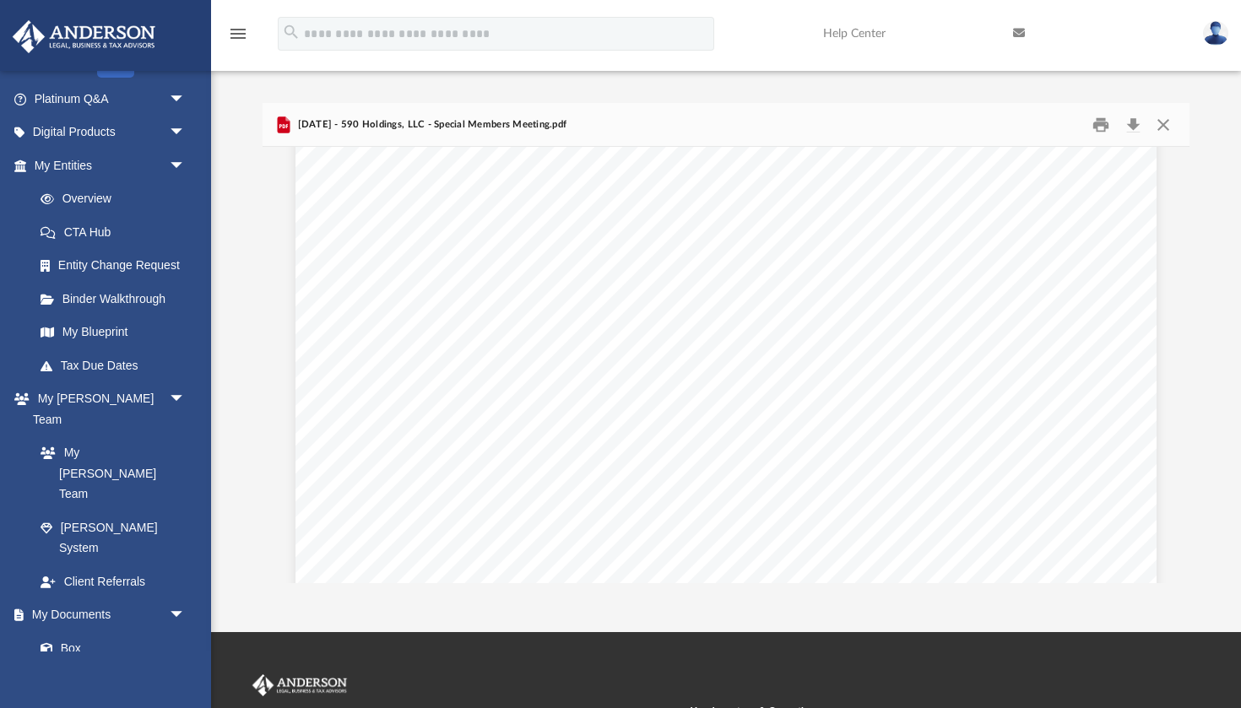
scroll to position [0, 0]
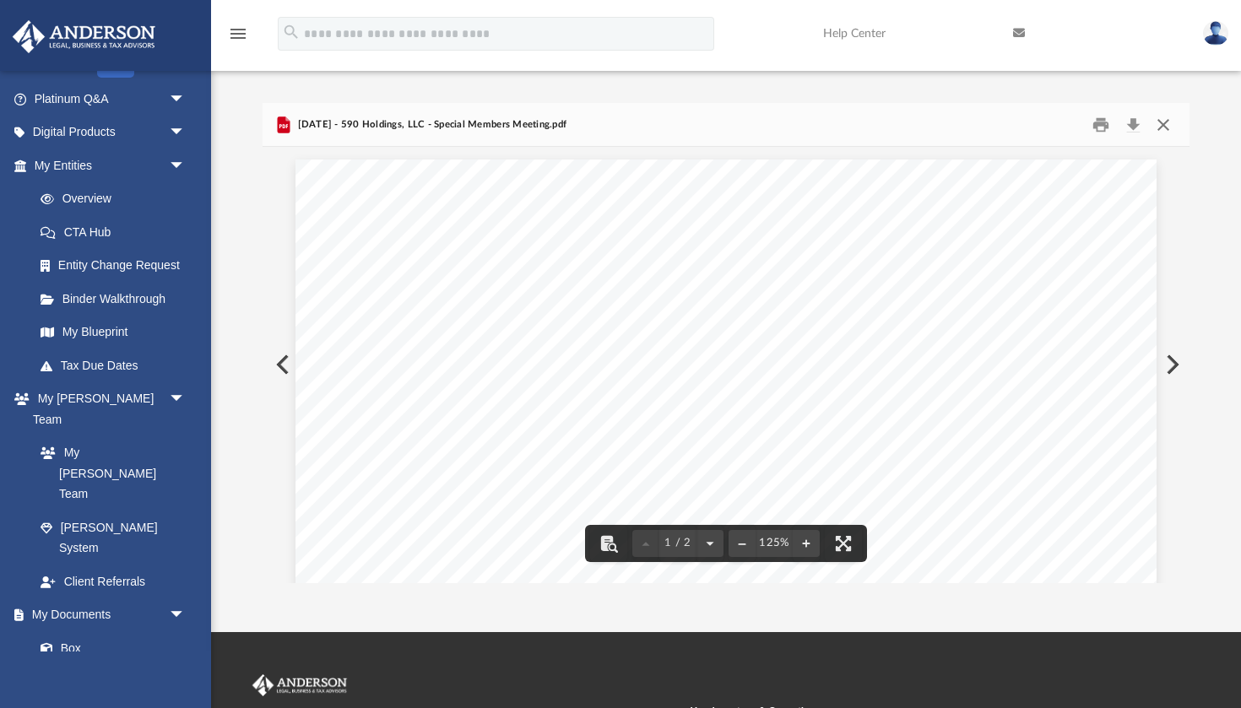
click at [1173, 121] on button "Close" at bounding box center [1163, 124] width 30 height 26
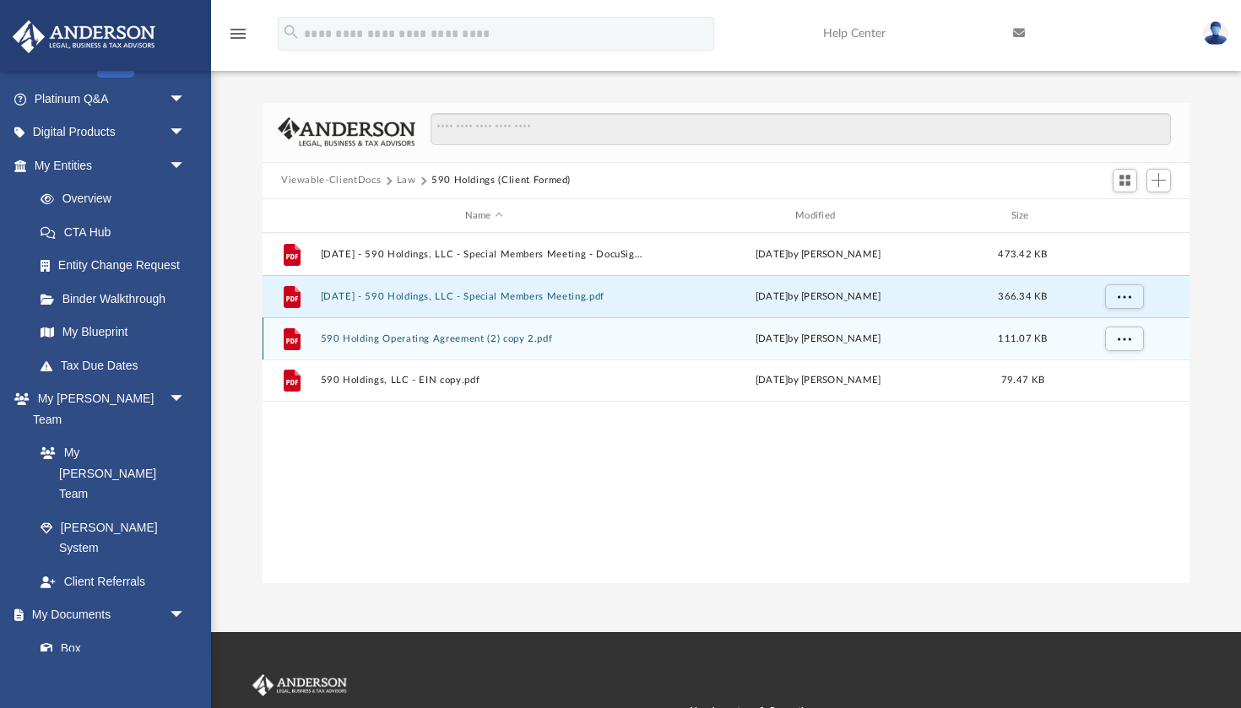
click at [518, 335] on button "590 Holding Operating Agreement (2) copy 2.pdf" at bounding box center [484, 338] width 327 height 11
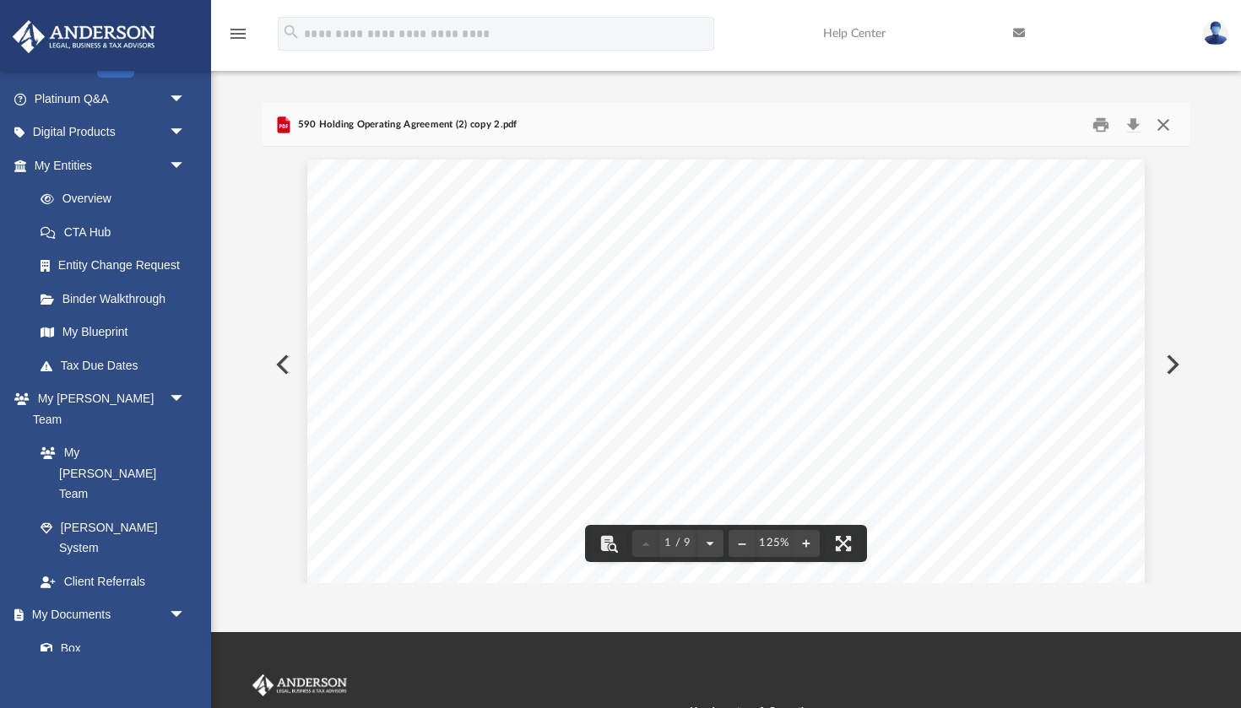
click at [1170, 122] on button "Close" at bounding box center [1163, 124] width 30 height 26
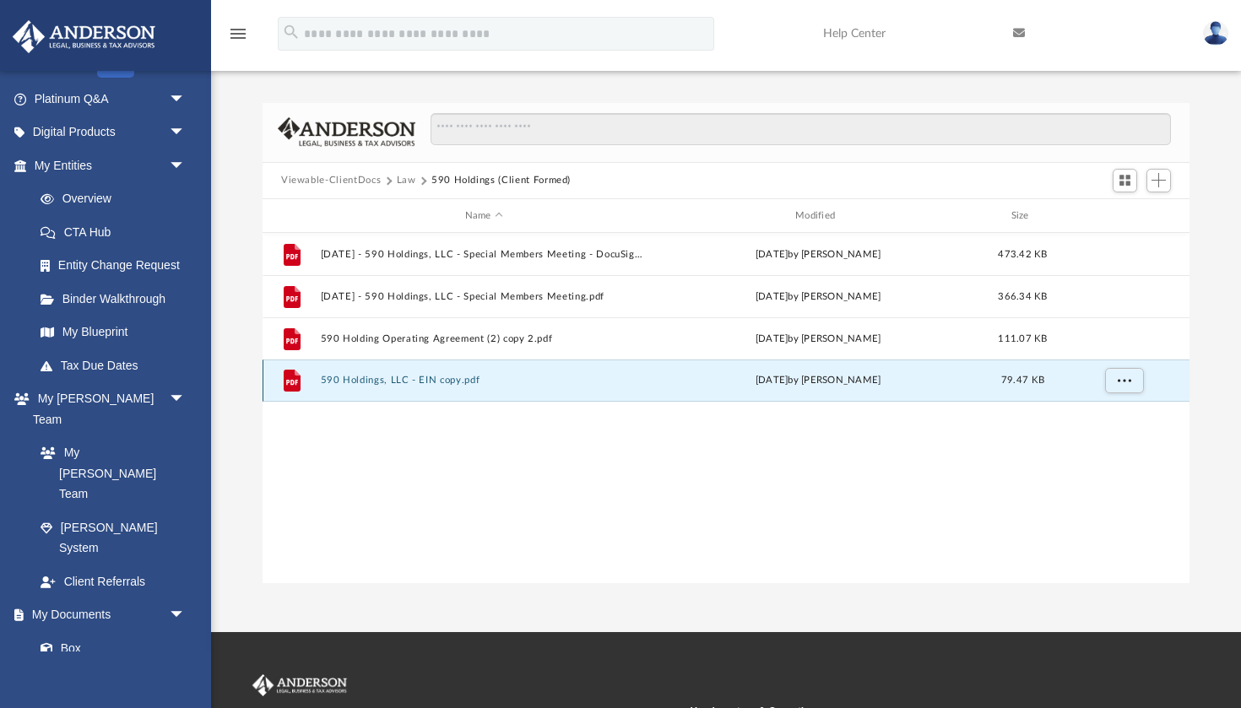
click at [457, 380] on button "590 Holdings, LLC - EIN copy.pdf" at bounding box center [484, 381] width 327 height 11
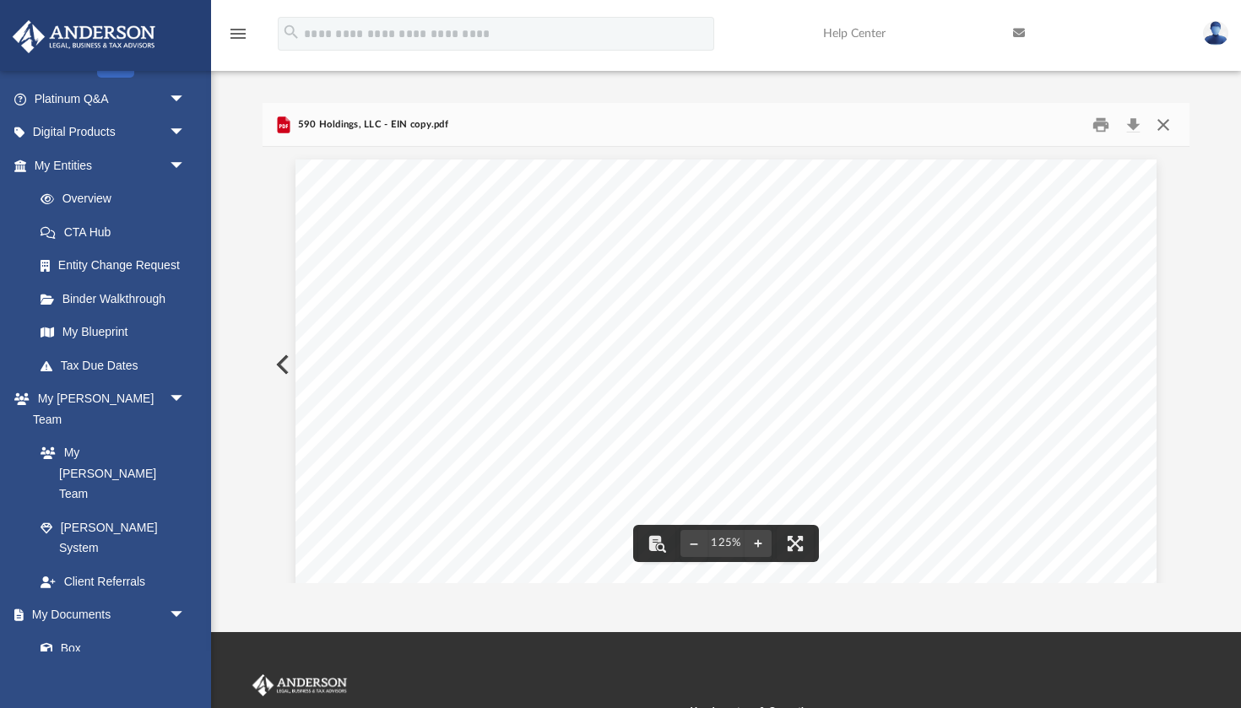
click at [1167, 121] on button "Close" at bounding box center [1163, 124] width 30 height 26
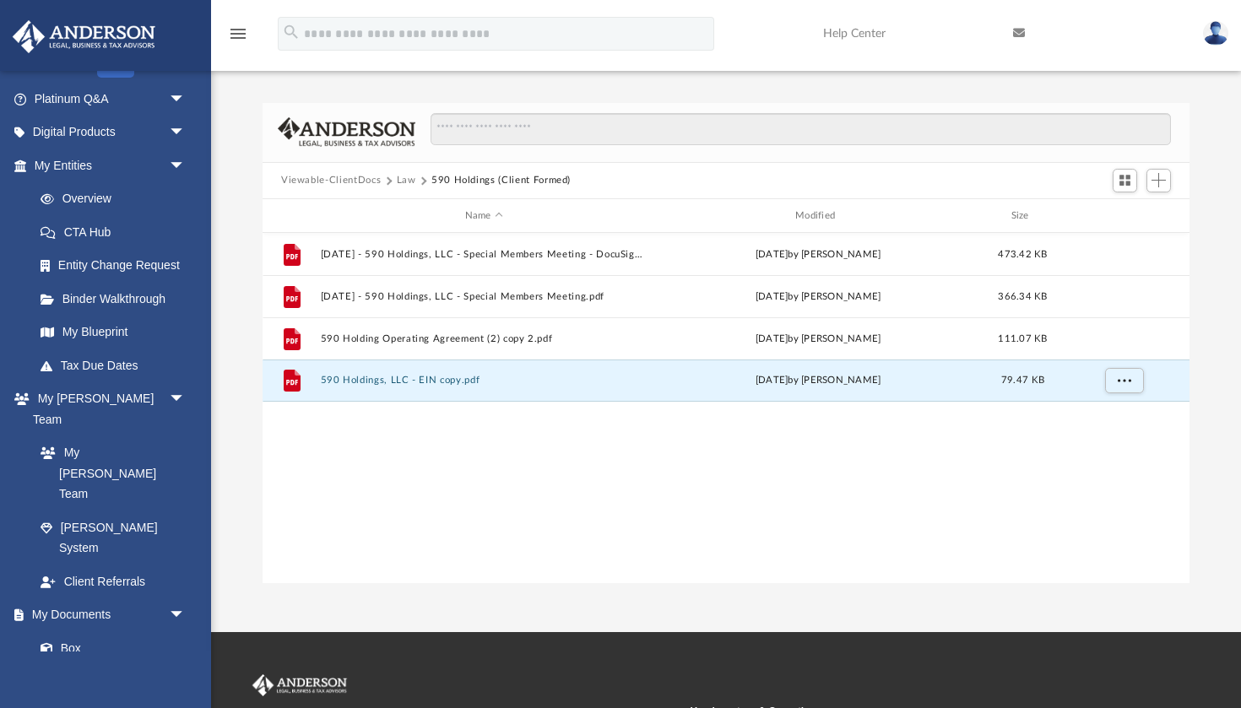
click at [333, 176] on button "Viewable-ClientDocs" at bounding box center [331, 180] width 100 height 15
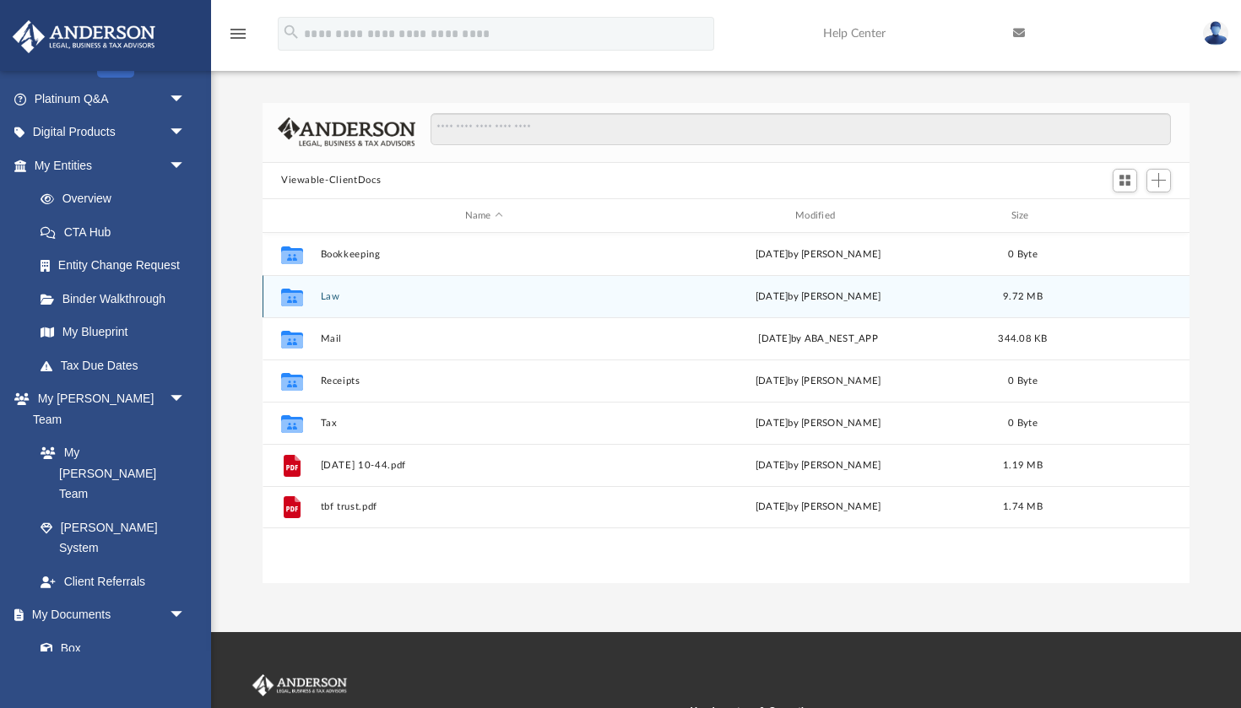
click at [316, 295] on div "Collaborated Folder Law Thu Jul 24 2025 by Mercy Solon 9.72 MB" at bounding box center [726, 296] width 927 height 42
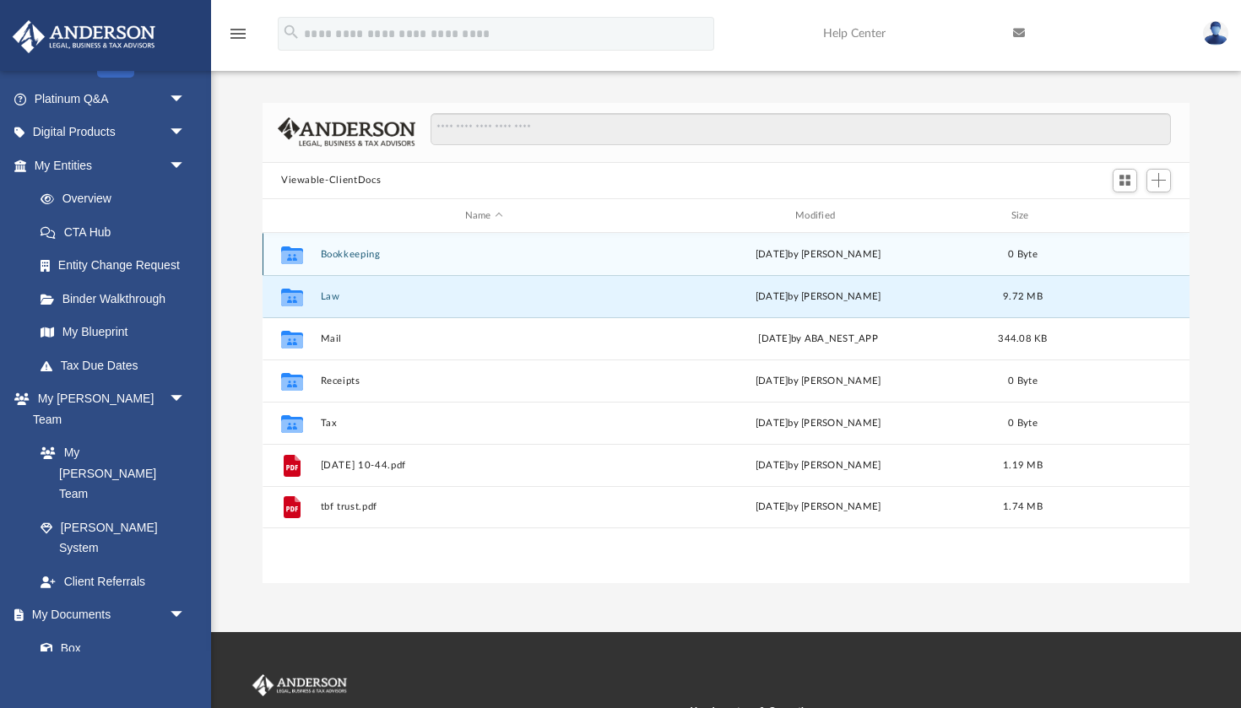
click at [344, 249] on button "Bookkeeping" at bounding box center [484, 254] width 327 height 11
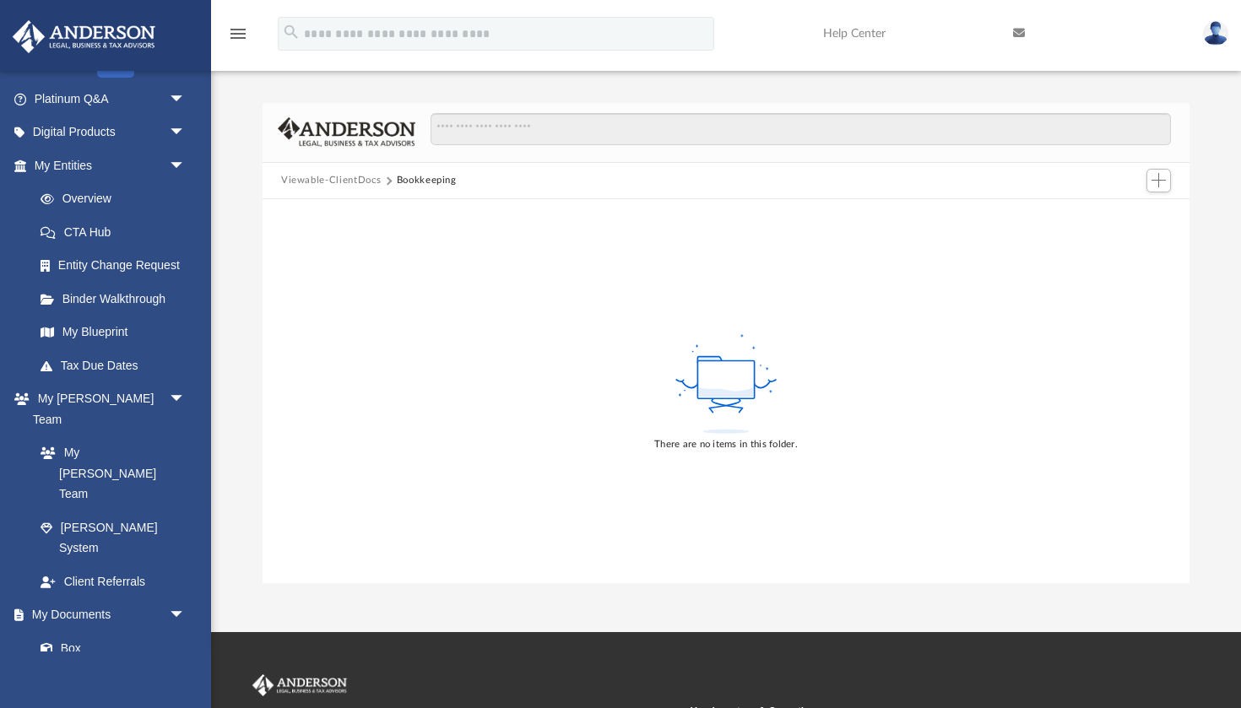
click at [327, 183] on button "Viewable-ClientDocs" at bounding box center [331, 180] width 100 height 15
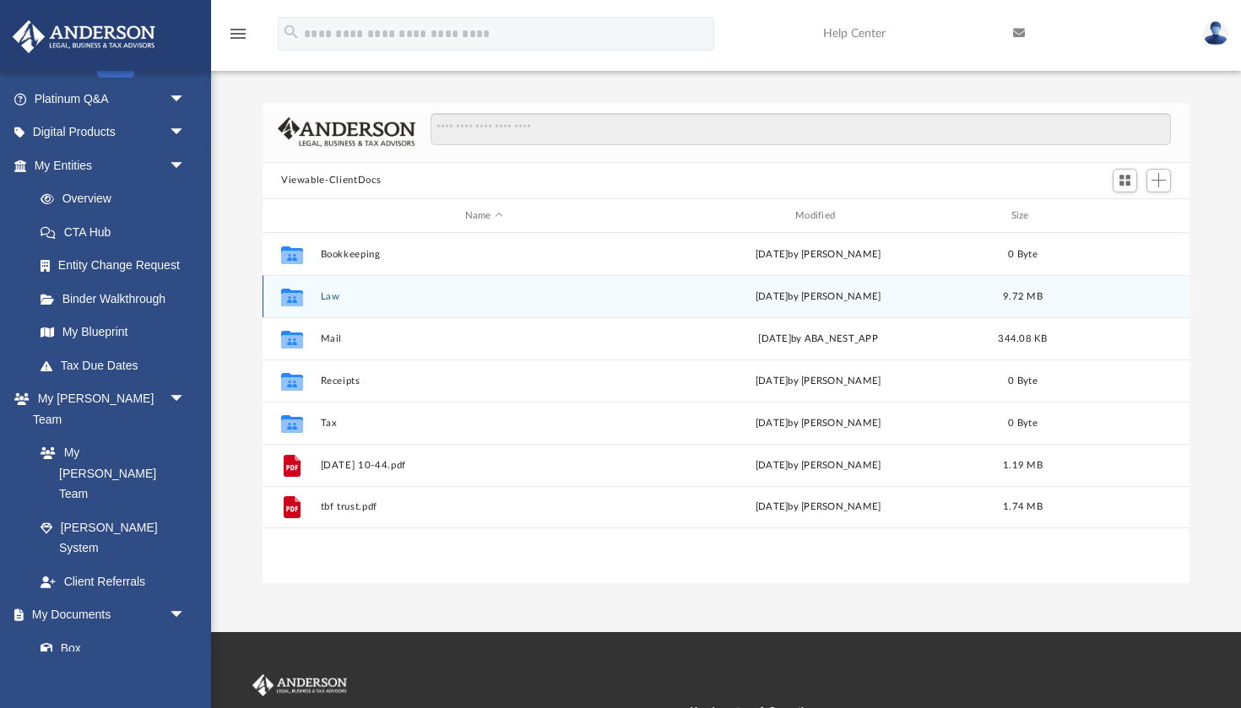
scroll to position [383, 927]
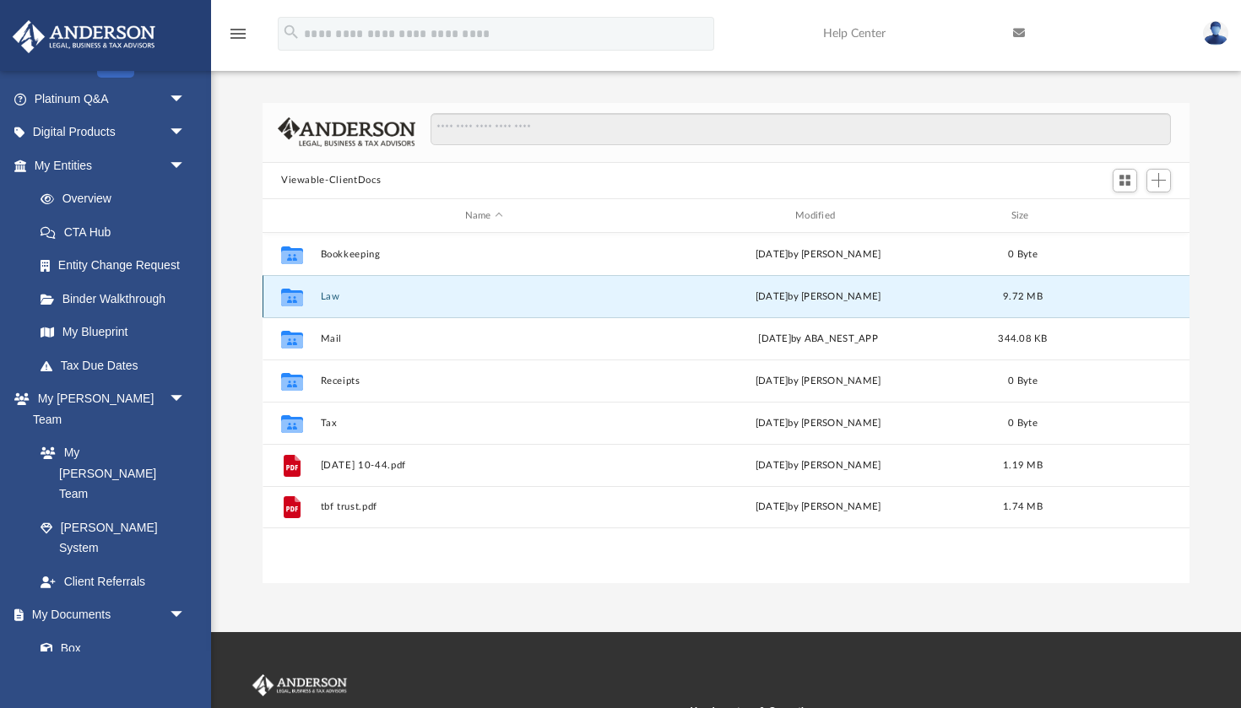
click at [326, 296] on button "Law" at bounding box center [484, 296] width 327 height 11
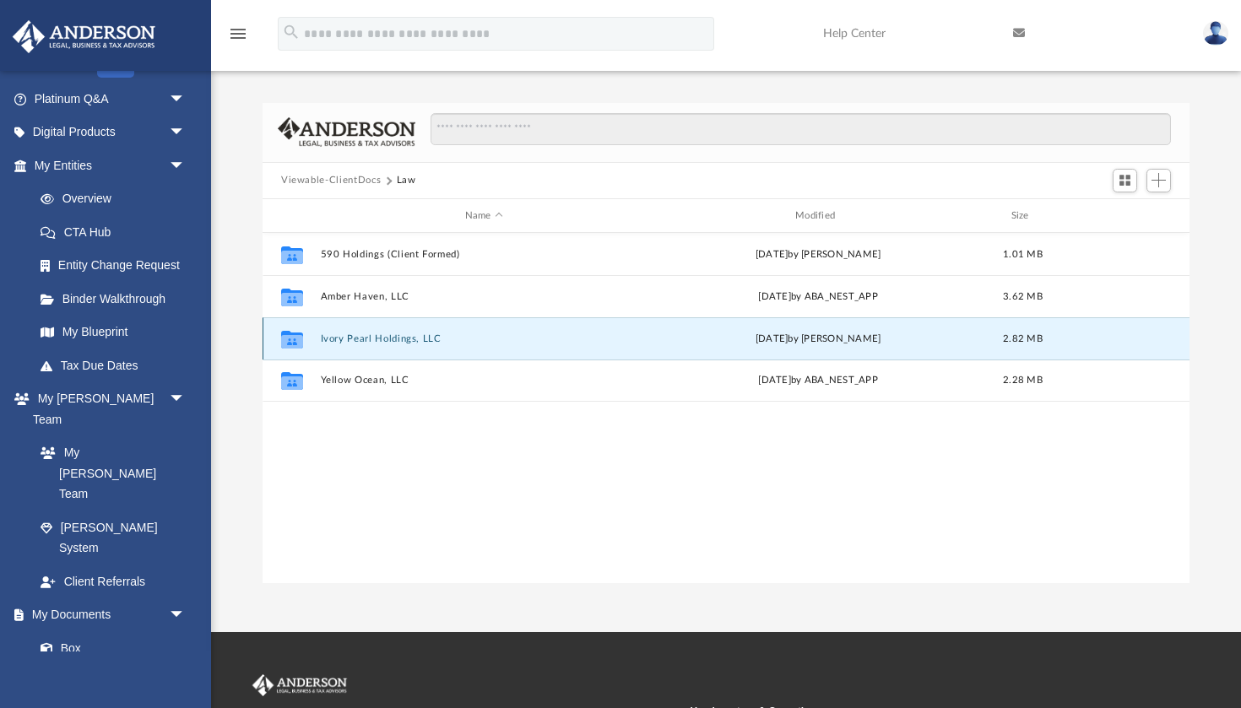
click at [409, 343] on button "Ivory Pearl Holdings, LLC" at bounding box center [484, 338] width 327 height 11
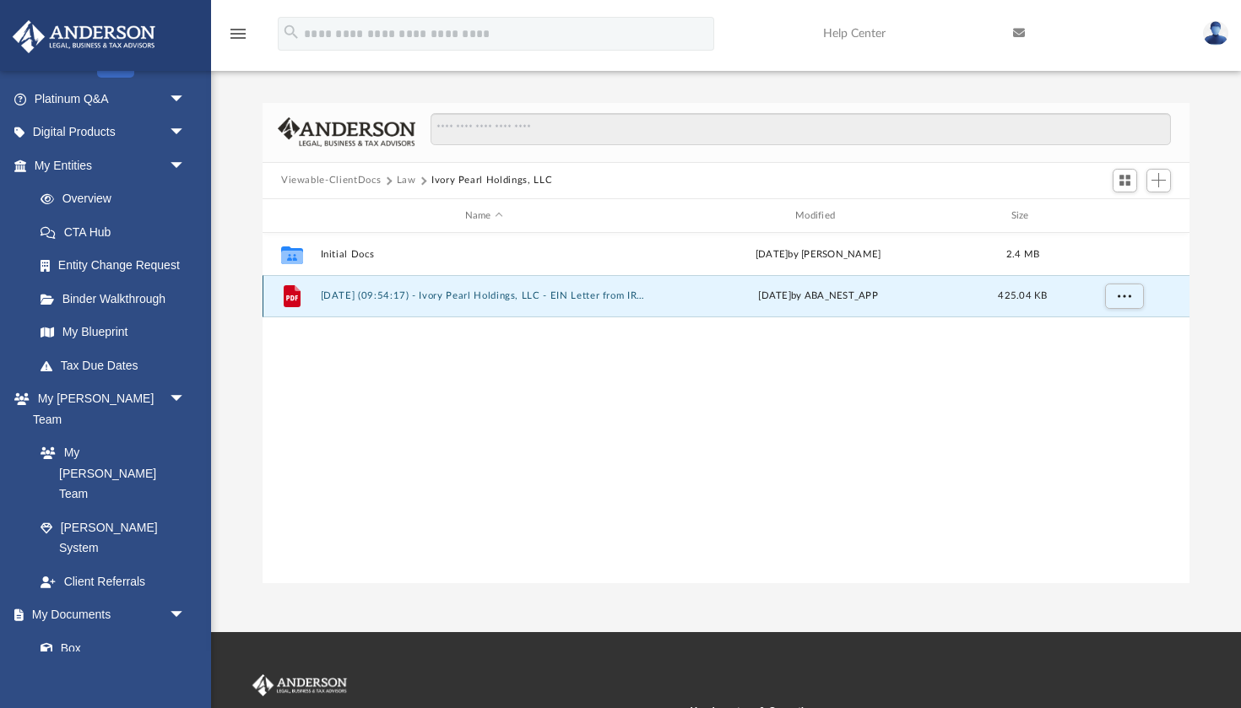
click at [463, 293] on button "2025.07.15 (09:54:17) - Ivory Pearl Holdings, LLC - EIN Letter from IRS.pdf" at bounding box center [484, 296] width 327 height 11
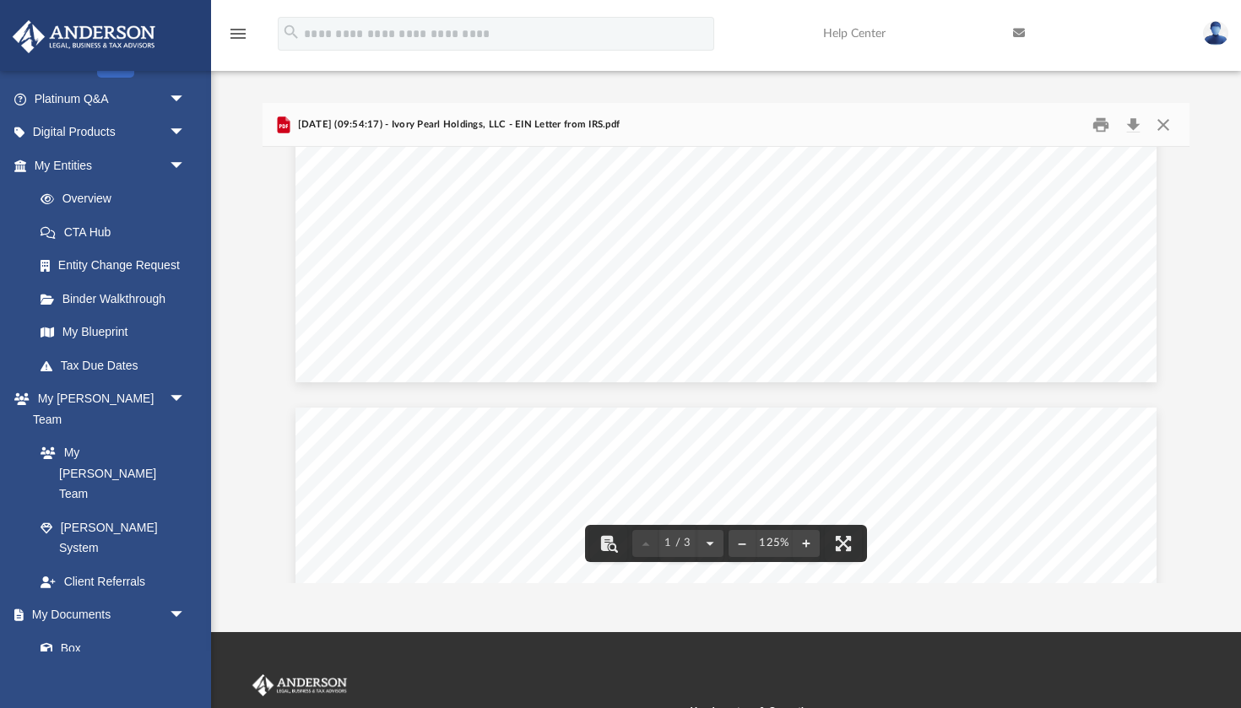
scroll to position [965, 0]
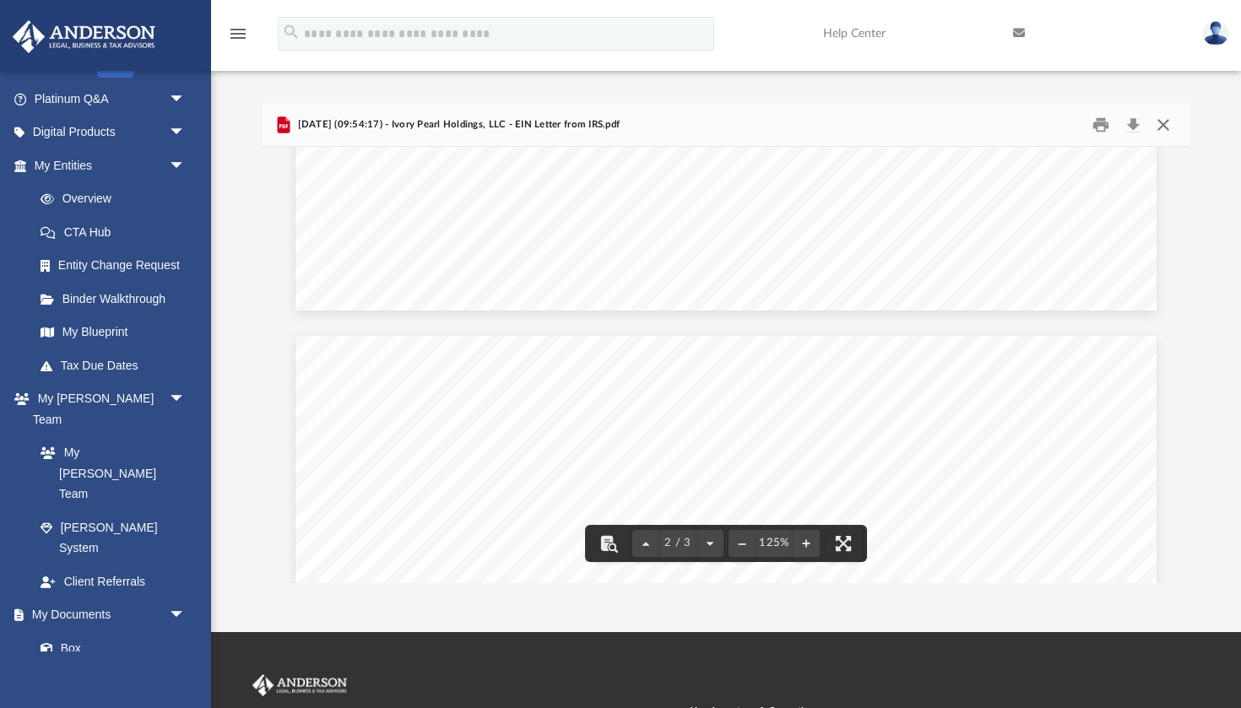
click at [1164, 123] on button "Close" at bounding box center [1163, 124] width 30 height 26
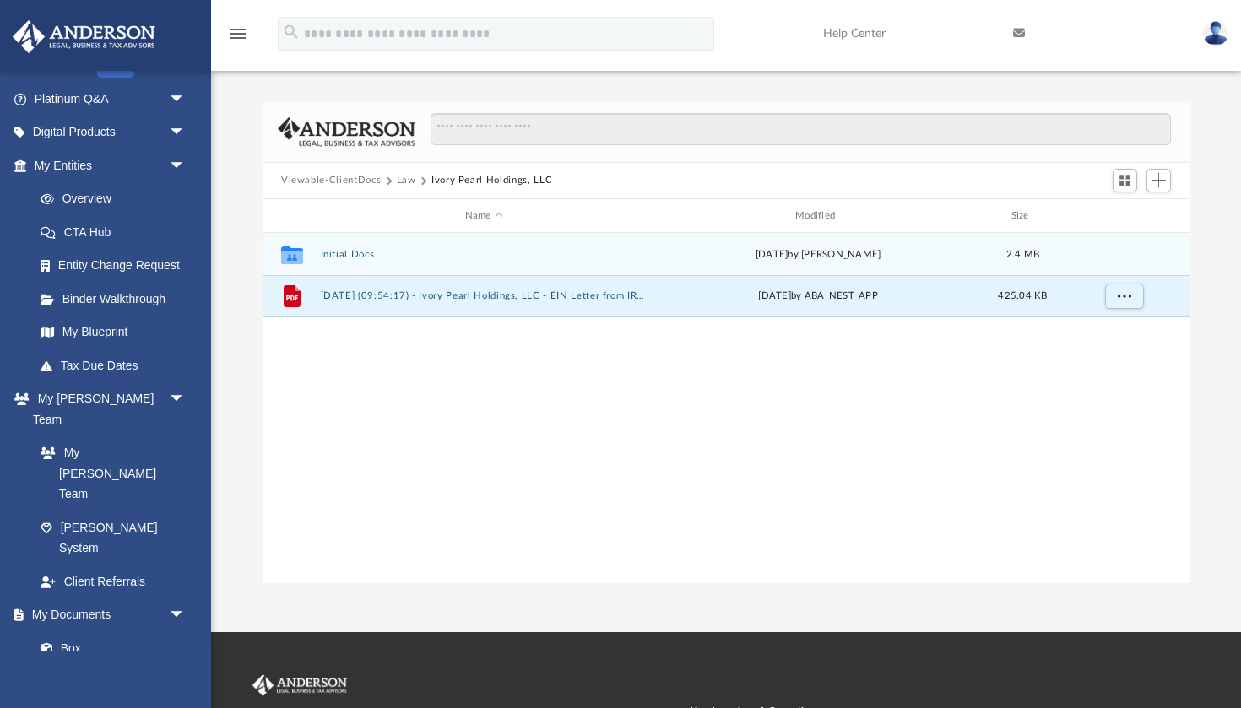
click at [379, 242] on div "Collaborated Folder Initial Docs Thu Jul 17 2025 by Zoe Doyle 2.4 MB" at bounding box center [726, 254] width 927 height 42
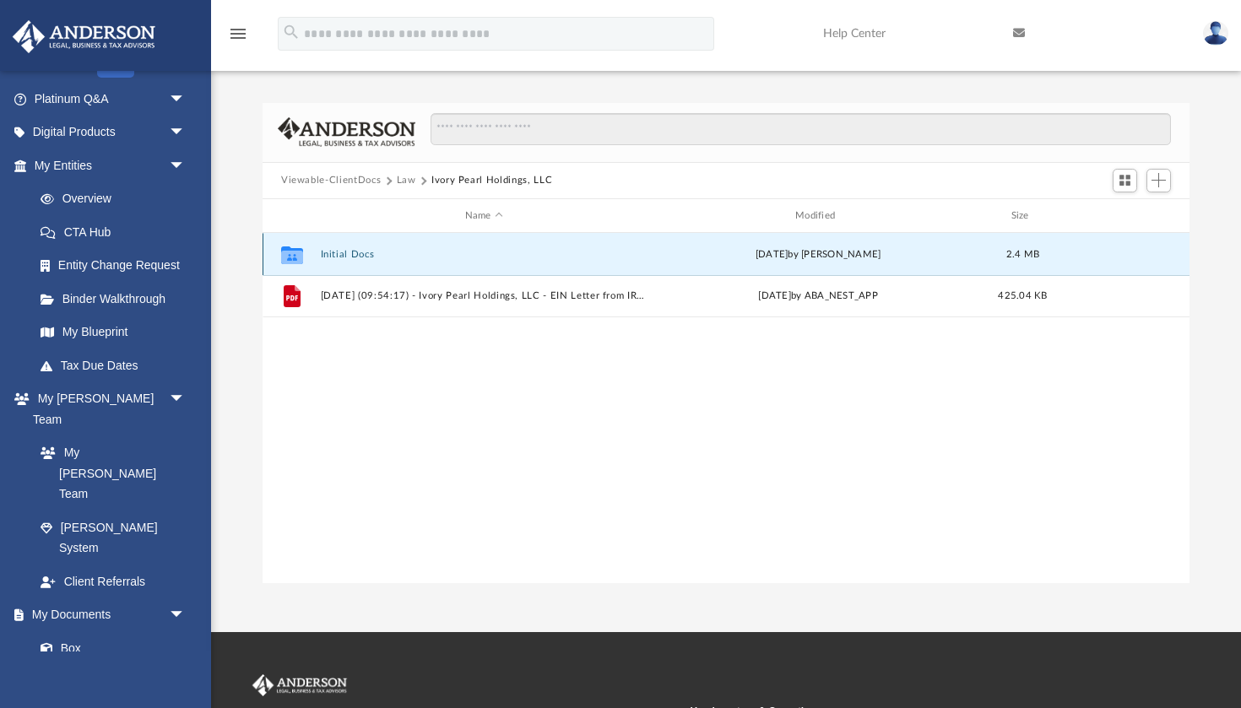
click at [364, 251] on button "Initial Docs" at bounding box center [484, 254] width 327 height 11
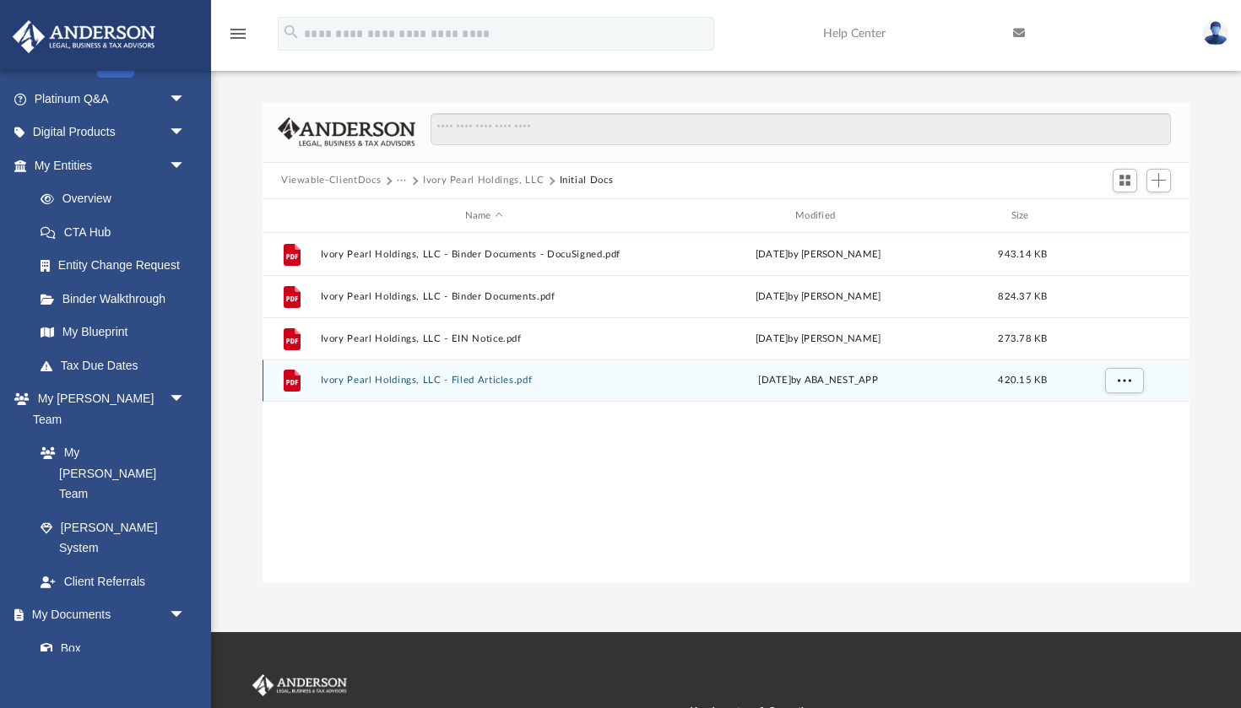
click at [505, 382] on button "Ivory Pearl Holdings, LLC - Filed Articles.pdf" at bounding box center [484, 381] width 327 height 11
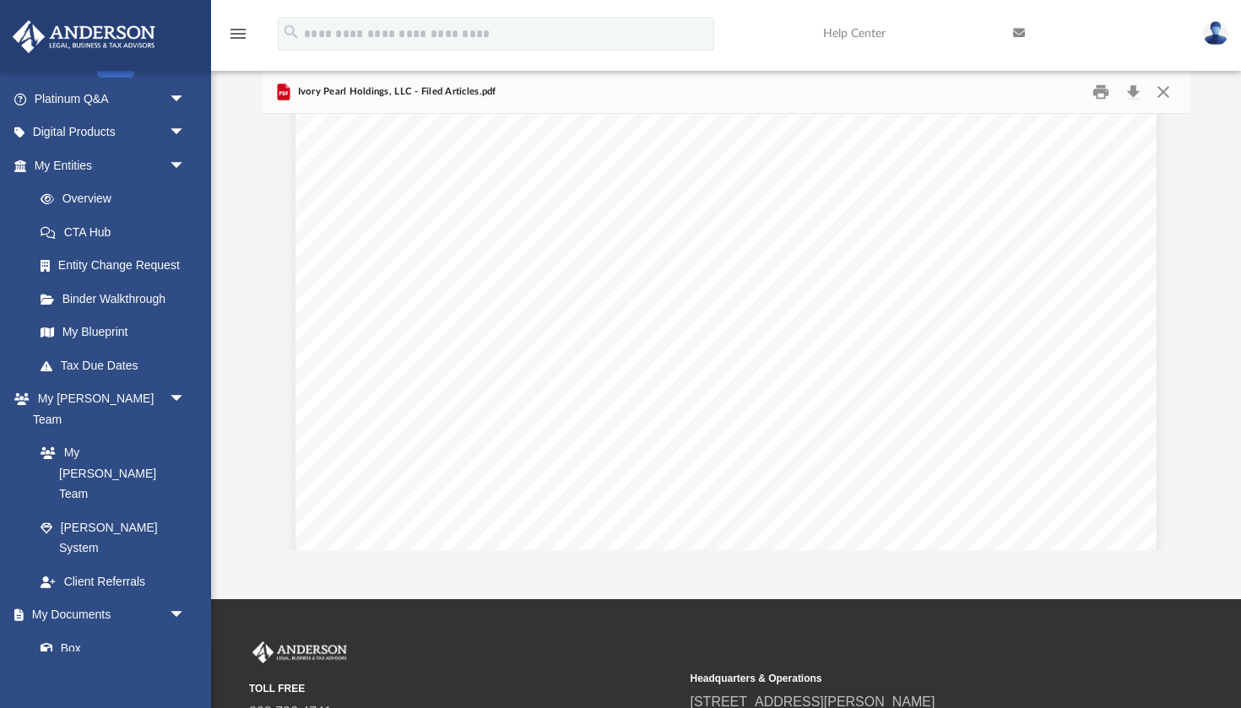
scroll to position [3414, 0]
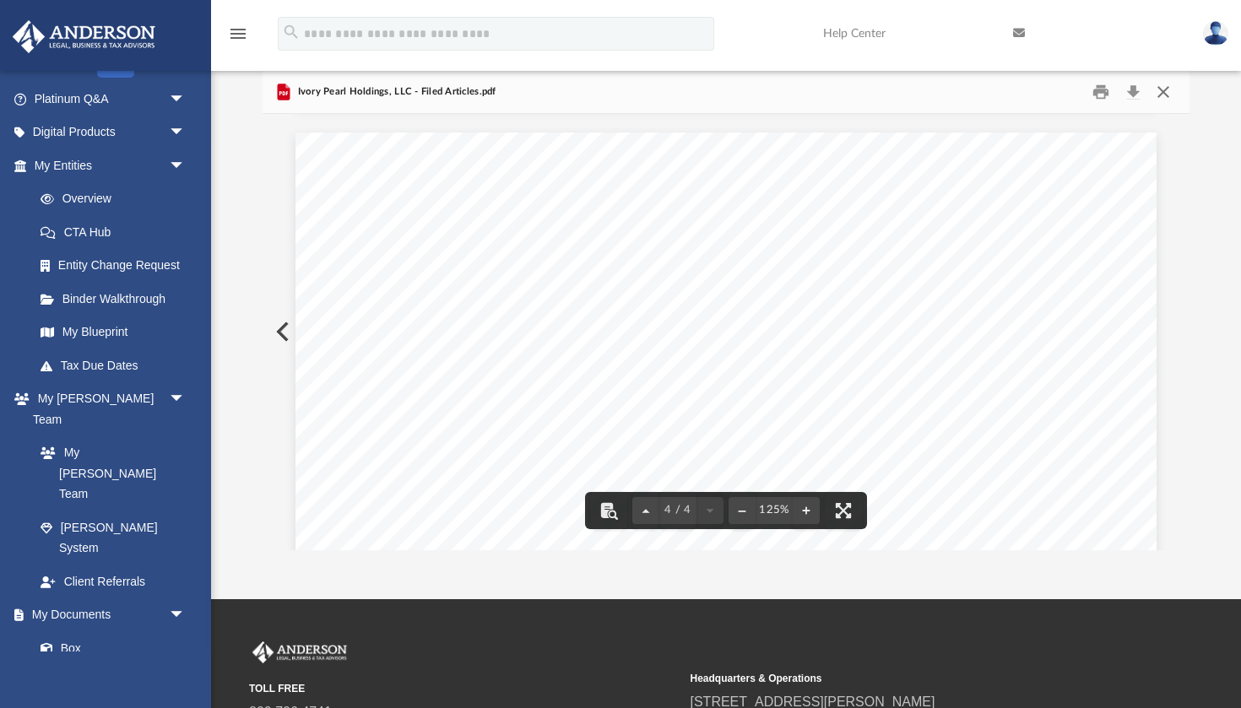
click at [1163, 88] on button "Close" at bounding box center [1163, 92] width 30 height 26
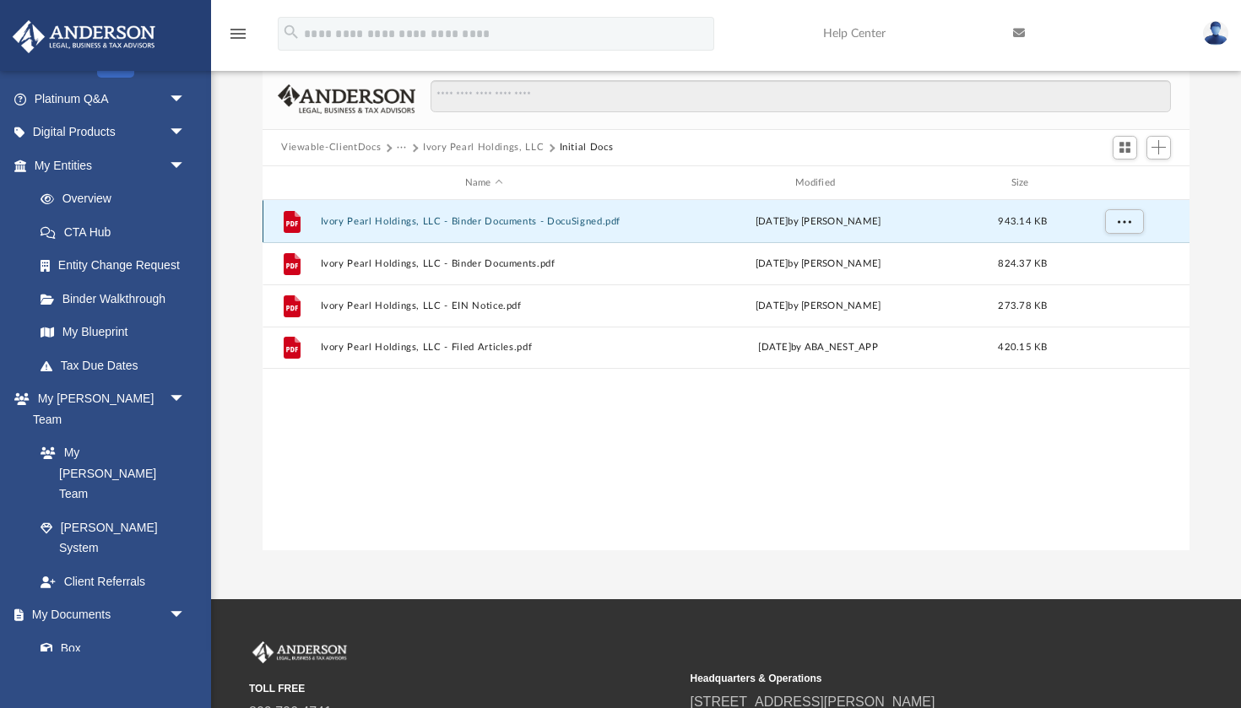
click at [359, 220] on button "Ivory Pearl Holdings, LLC - Binder Documents - DocuSigned.pdf" at bounding box center [484, 221] width 327 height 11
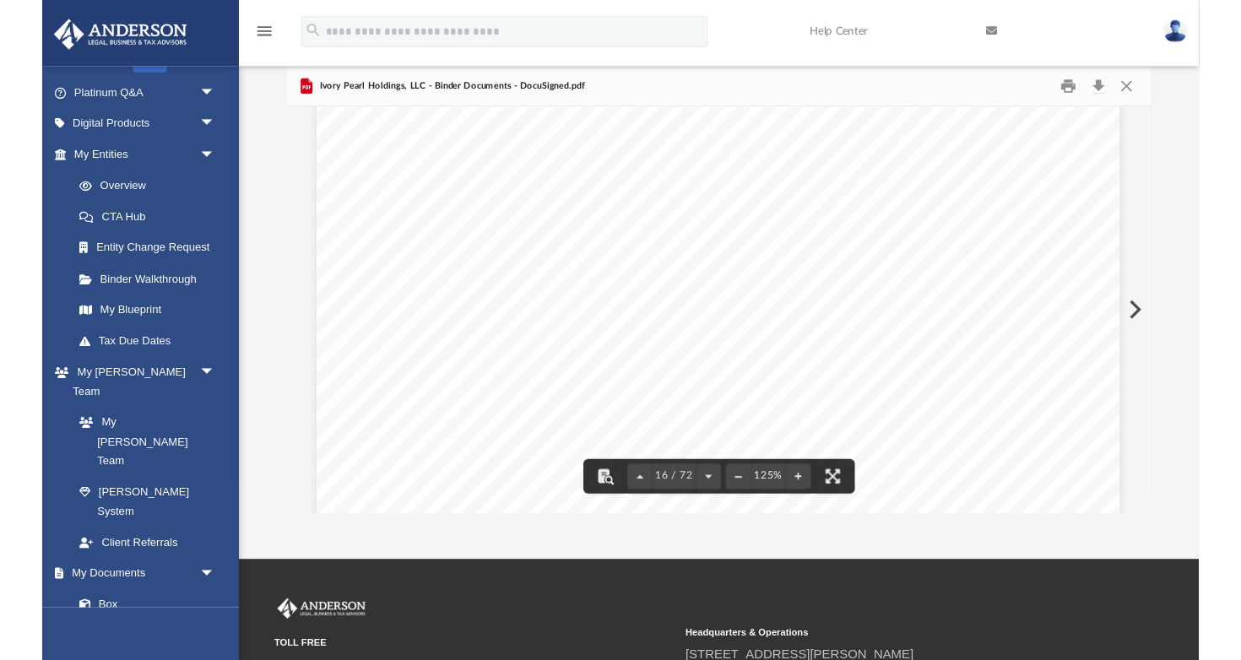
scroll to position [17875, 1]
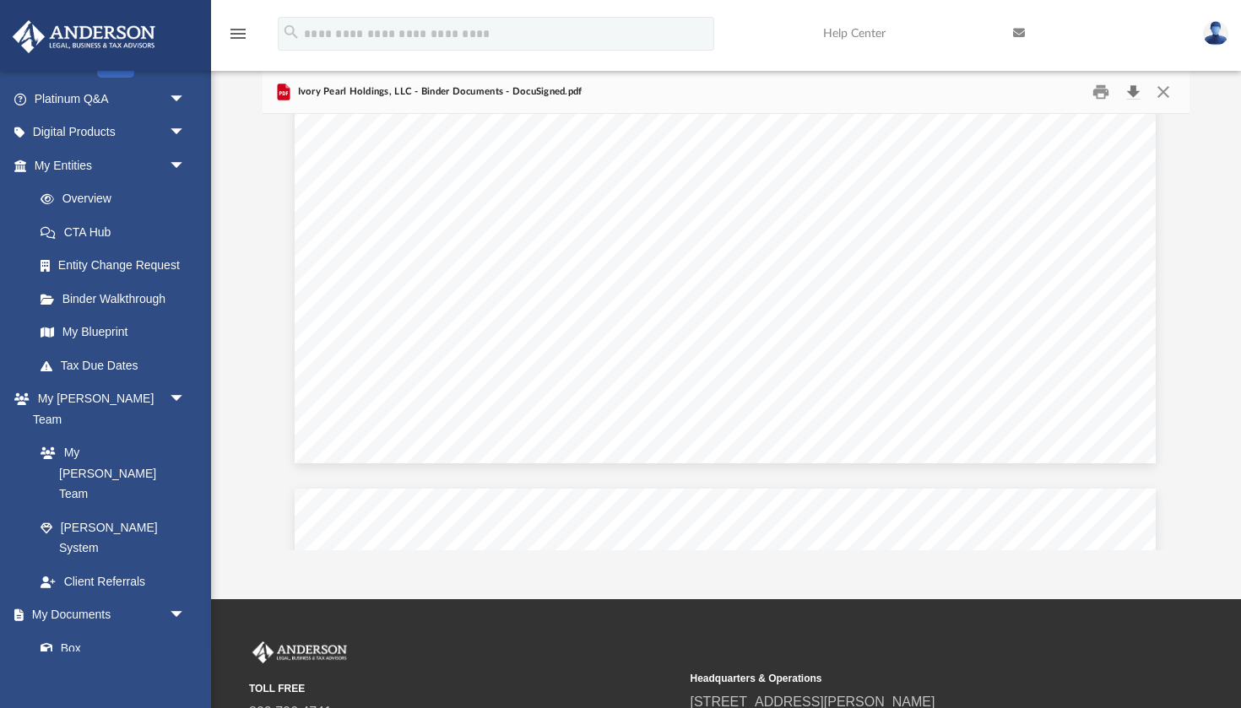
click at [1134, 89] on button "Download" at bounding box center [1133, 92] width 30 height 26
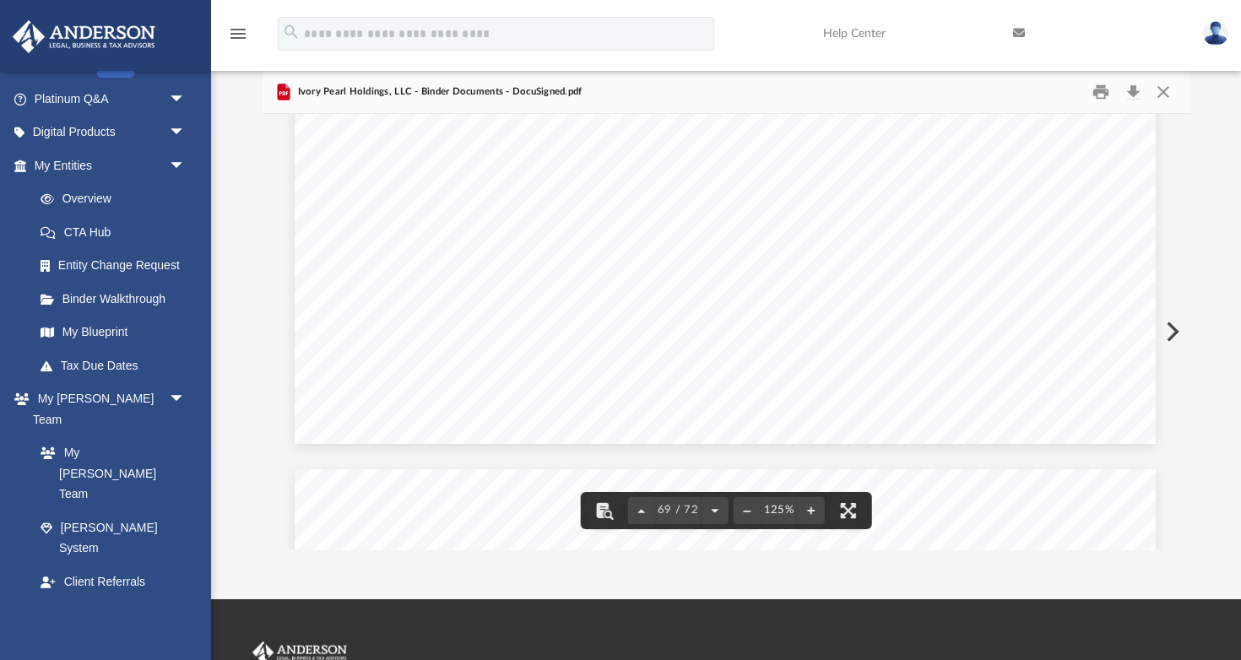
scroll to position [78141, 1]
click at [323, 84] on span "Ivory Pearl Holdings, LLC - Binder Documents - DocuSigned.pdf" at bounding box center [438, 91] width 288 height 15
click at [1167, 94] on button "Close" at bounding box center [1163, 92] width 30 height 26
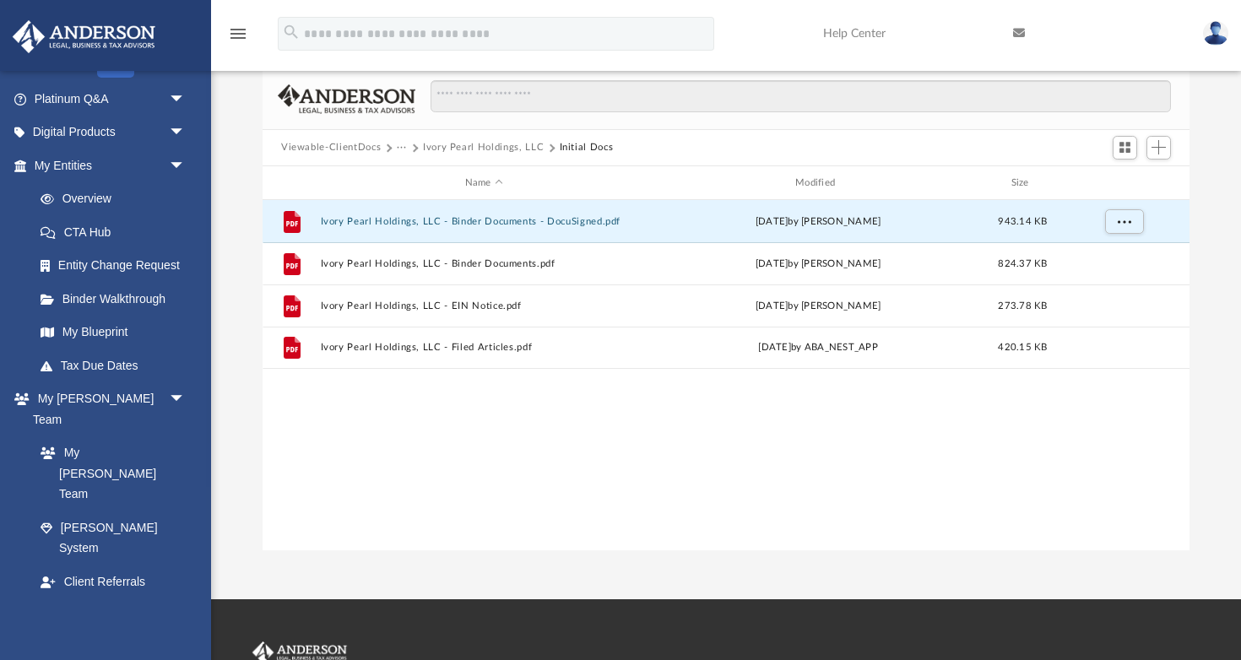
click at [339, 145] on button "Viewable-ClientDocs" at bounding box center [331, 147] width 100 height 15
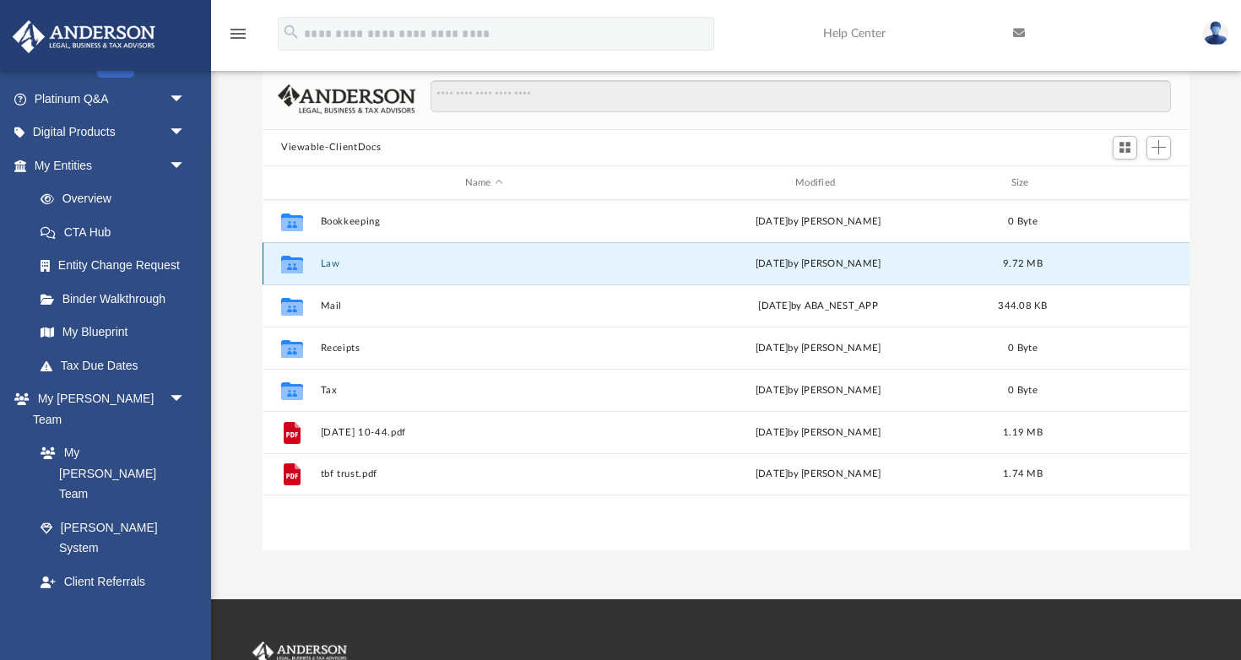
click at [338, 266] on button "Law" at bounding box center [484, 263] width 327 height 11
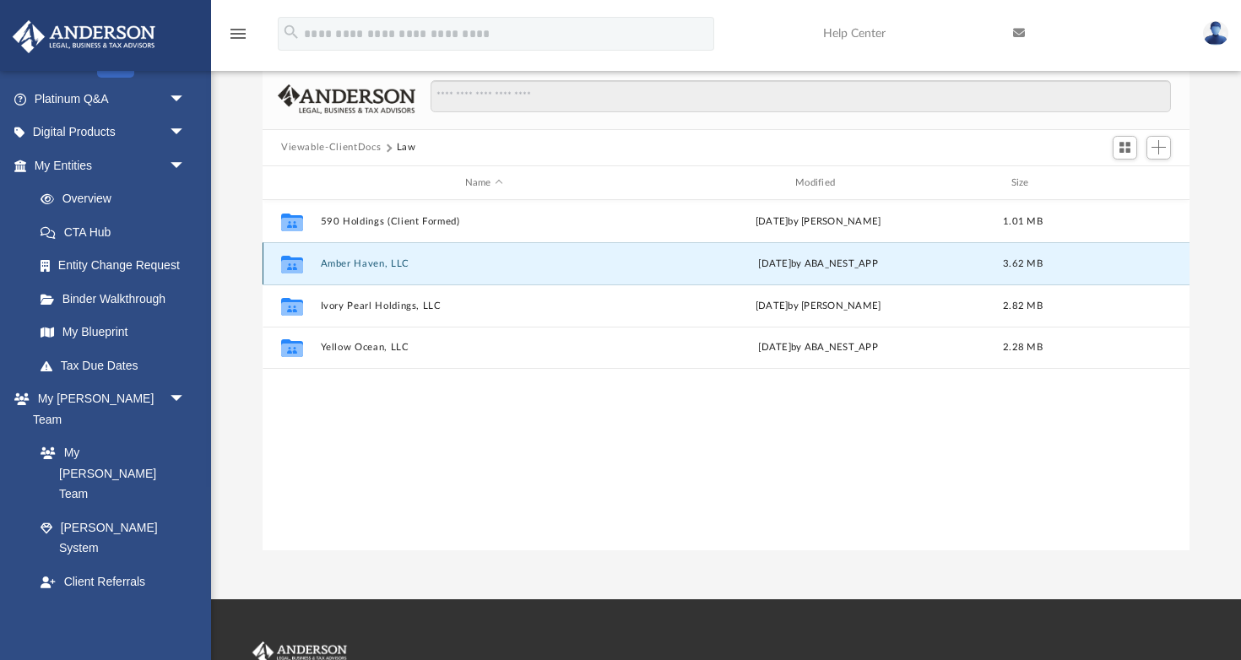
click at [385, 266] on button "Amber Haven, LLC" at bounding box center [484, 263] width 327 height 11
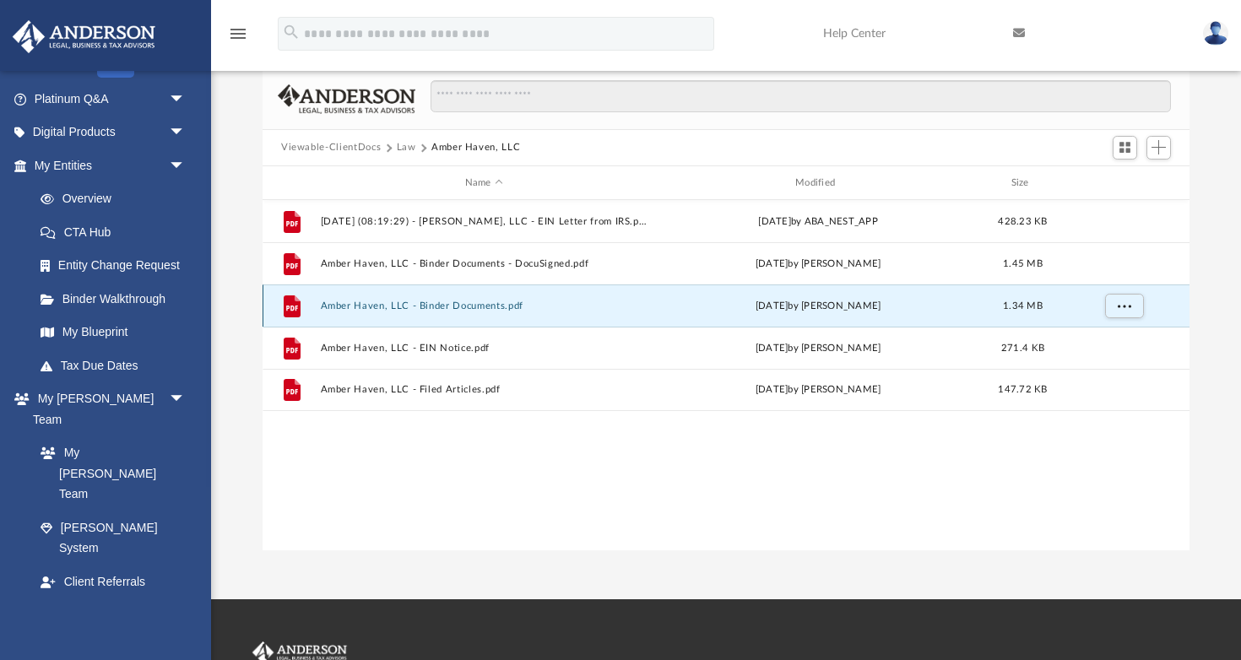
click at [429, 308] on button "Amber Haven, LLC - Binder Documents.pdf" at bounding box center [484, 306] width 327 height 11
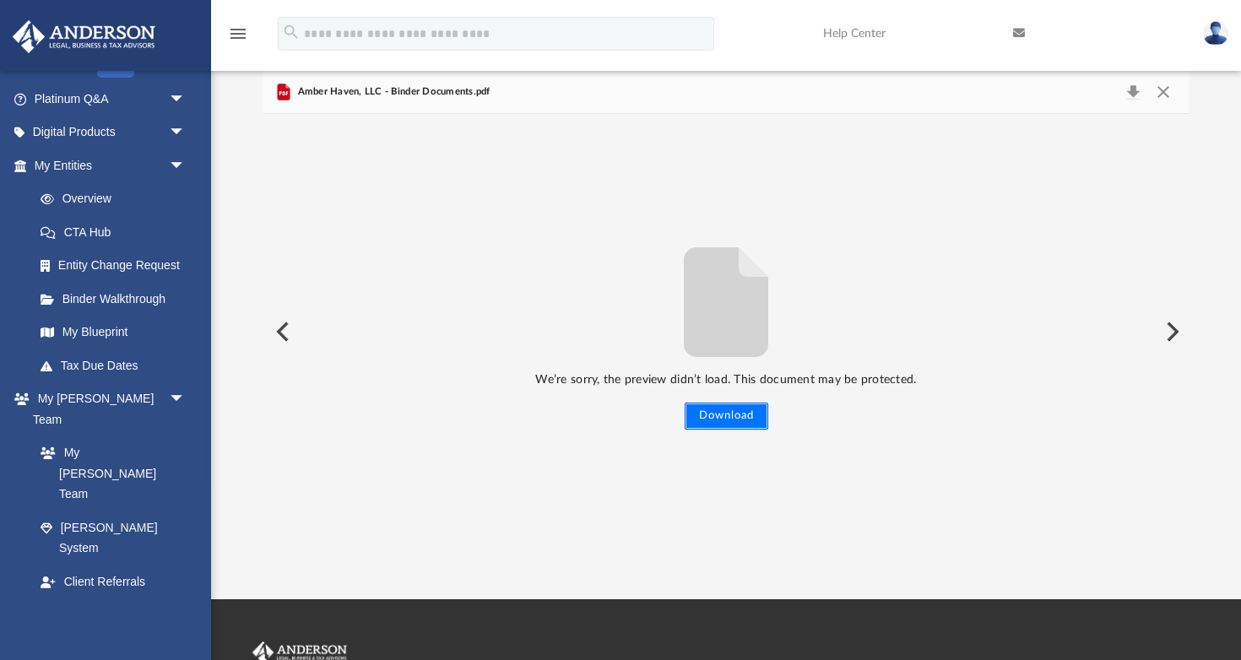
click at [731, 417] on button "Download" at bounding box center [727, 416] width 84 height 27
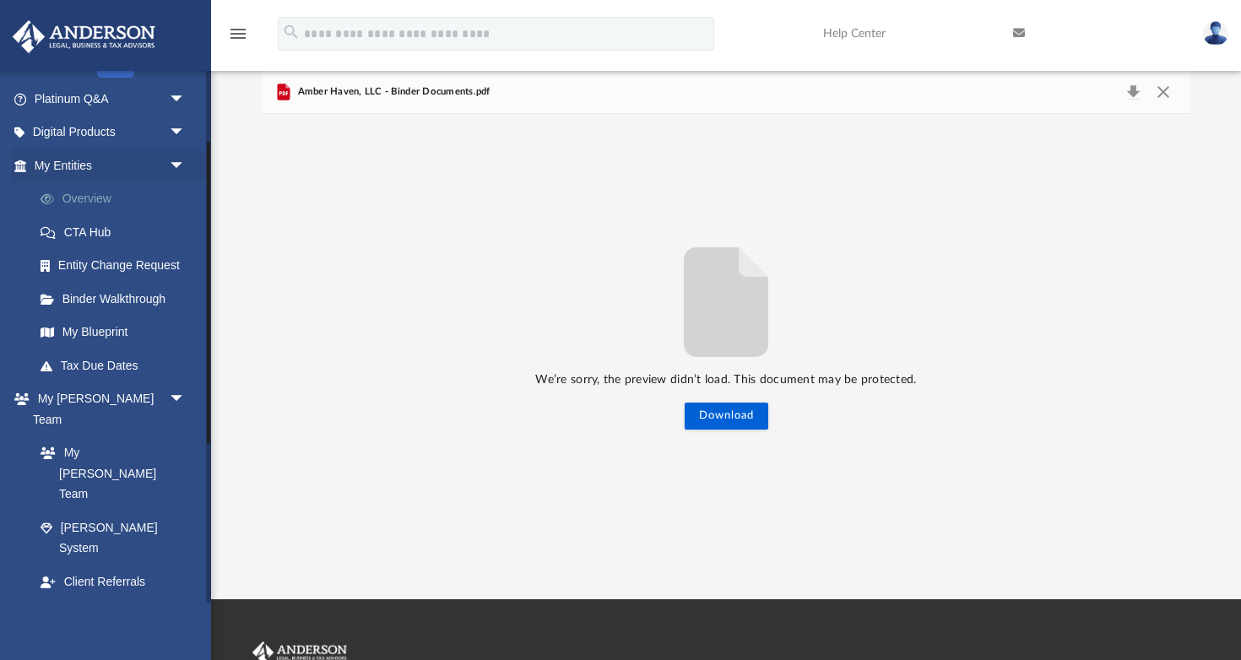
click at [143, 193] on link "Overview" at bounding box center [117, 199] width 187 height 34
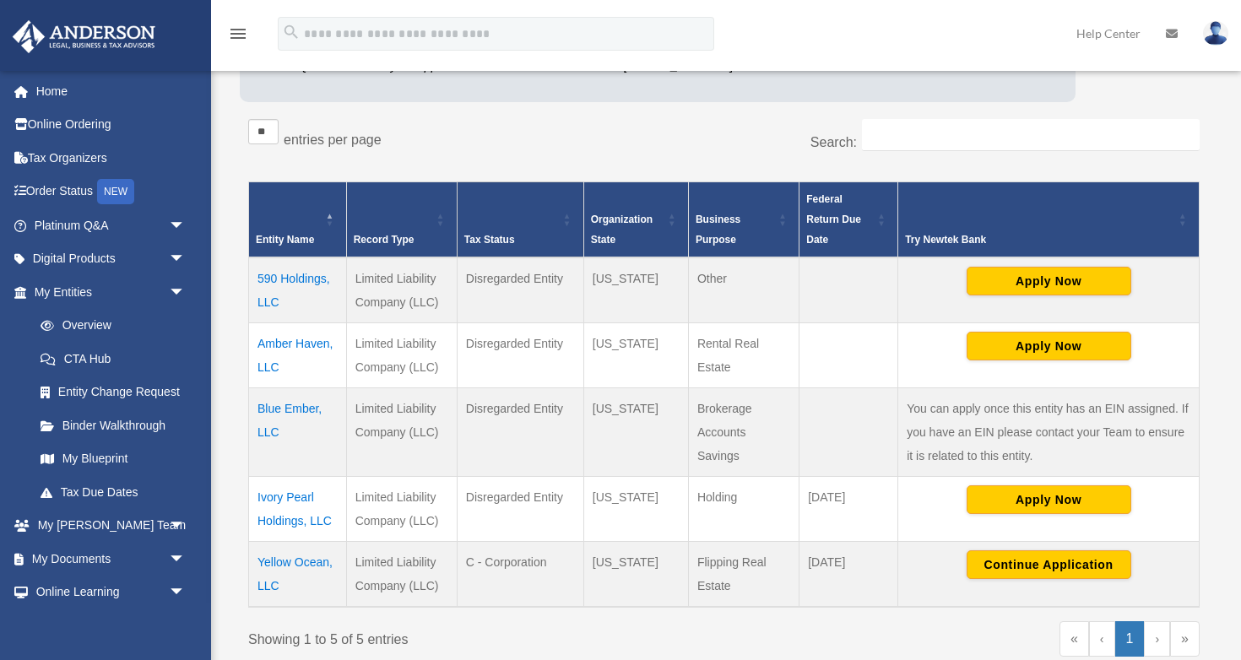
scroll to position [252, 0]
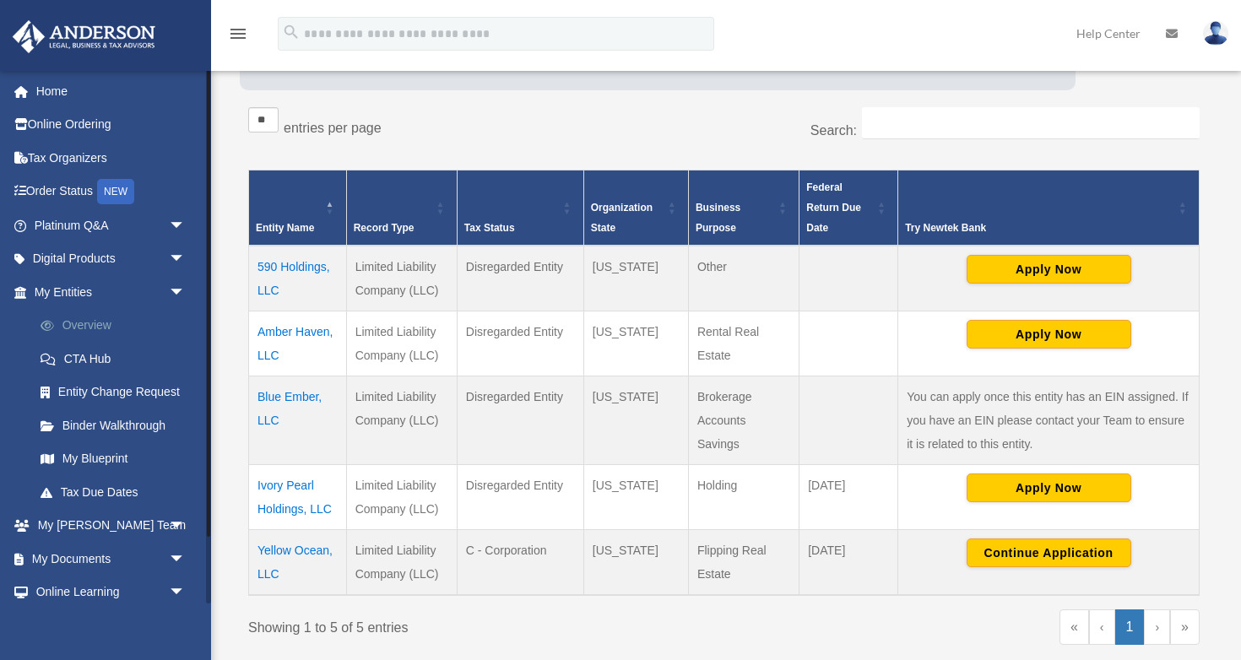
click at [95, 328] on link "Overview" at bounding box center [117, 326] width 187 height 34
